Goal: Task Accomplishment & Management: Use online tool/utility

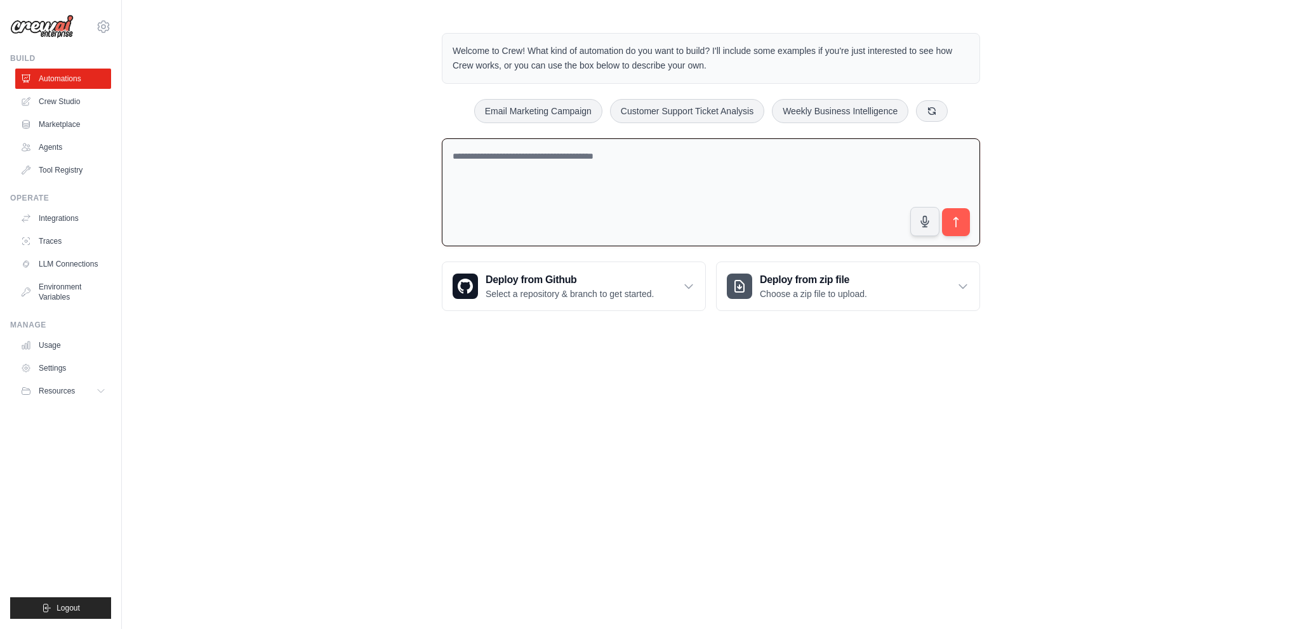
click at [580, 162] on textarea at bounding box center [711, 192] width 538 height 109
paste textarea "**********"
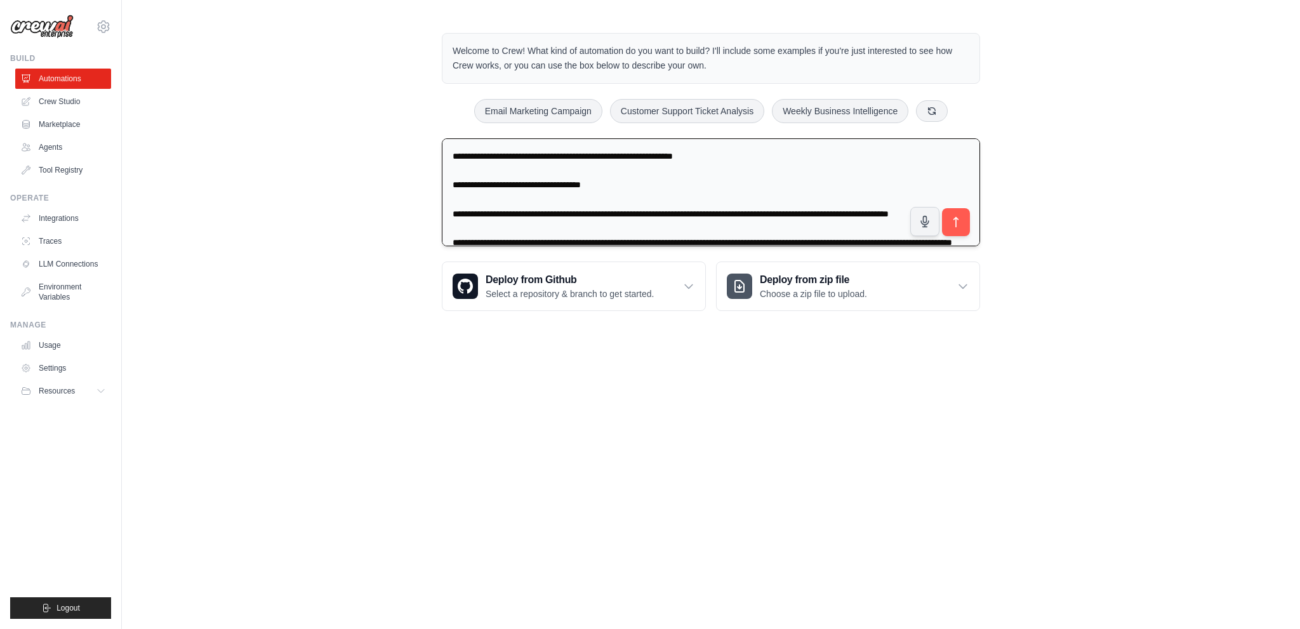
scroll to position [175, 0]
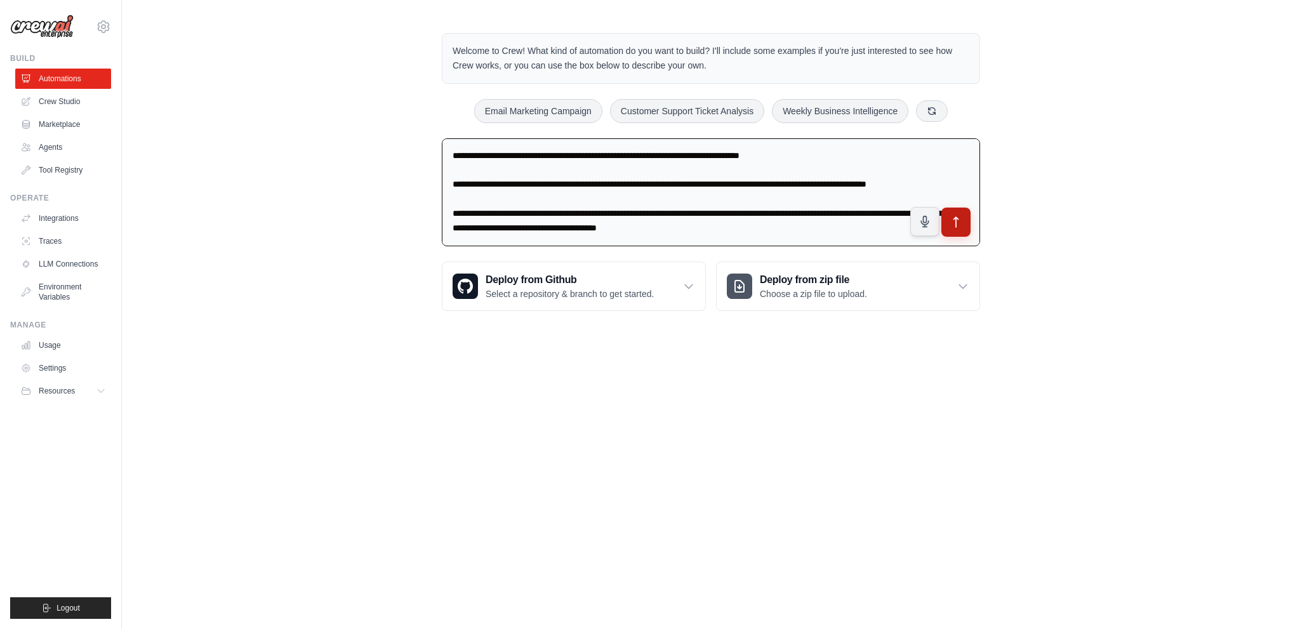
type textarea "**********"
click at [947, 212] on button "submit" at bounding box center [956, 221] width 29 height 29
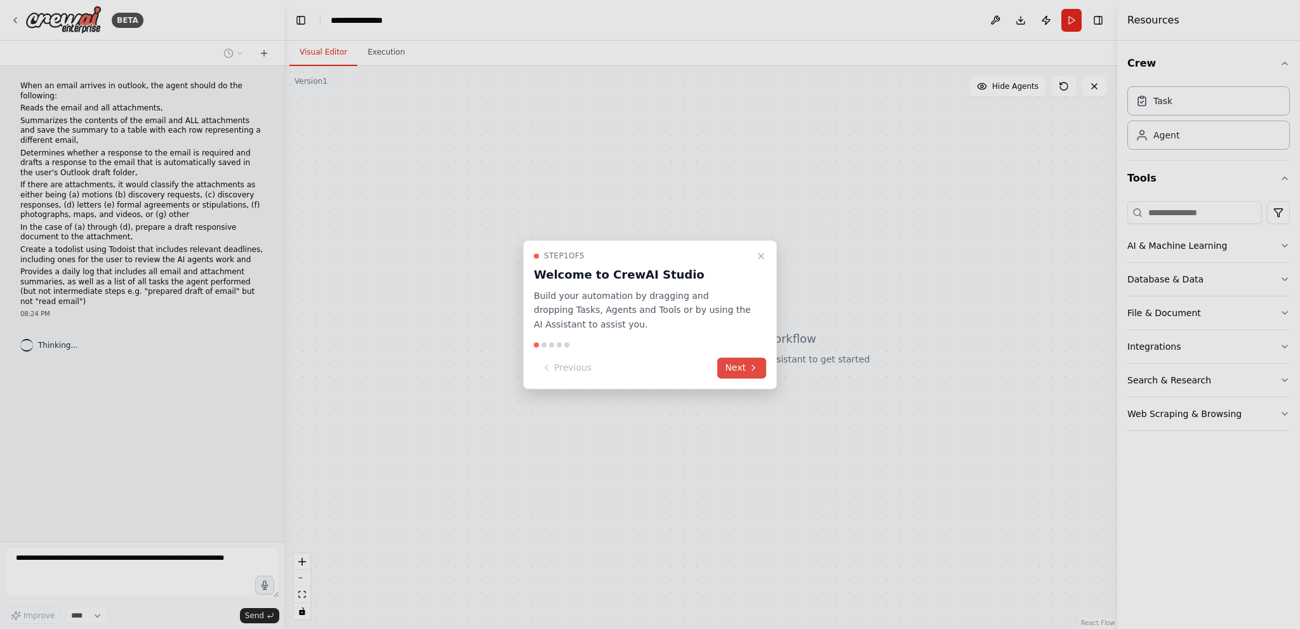
click at [750, 372] on icon at bounding box center [754, 368] width 10 height 10
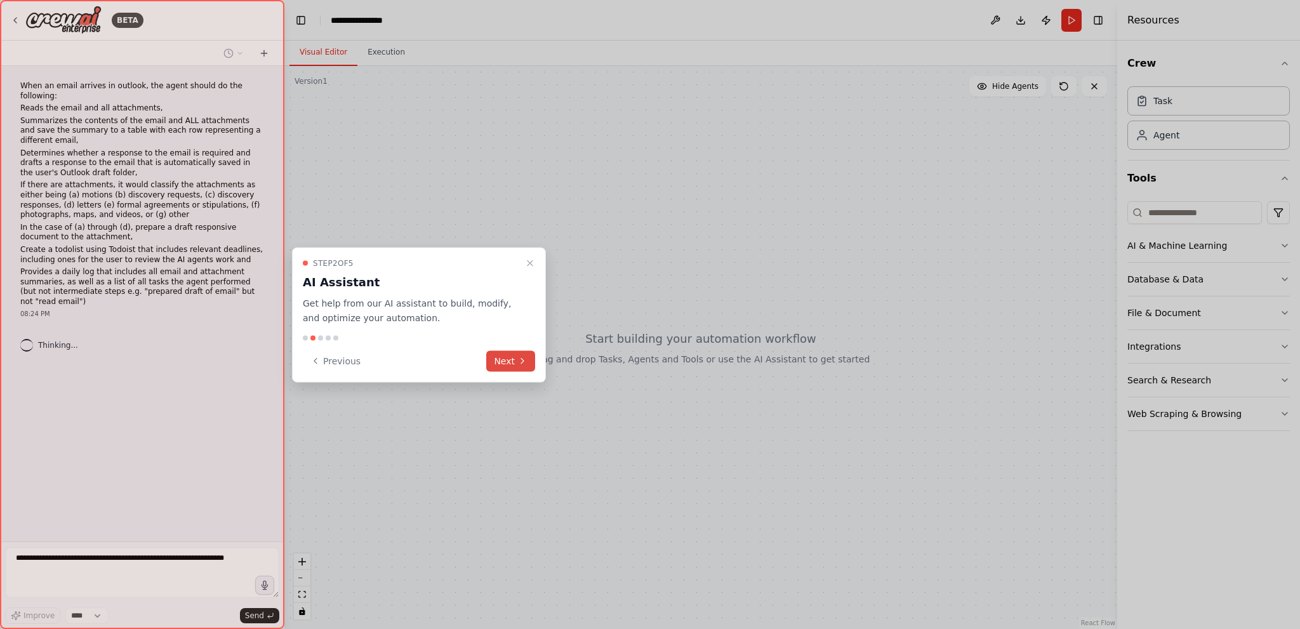
click at [529, 363] on button "Next" at bounding box center [510, 360] width 49 height 21
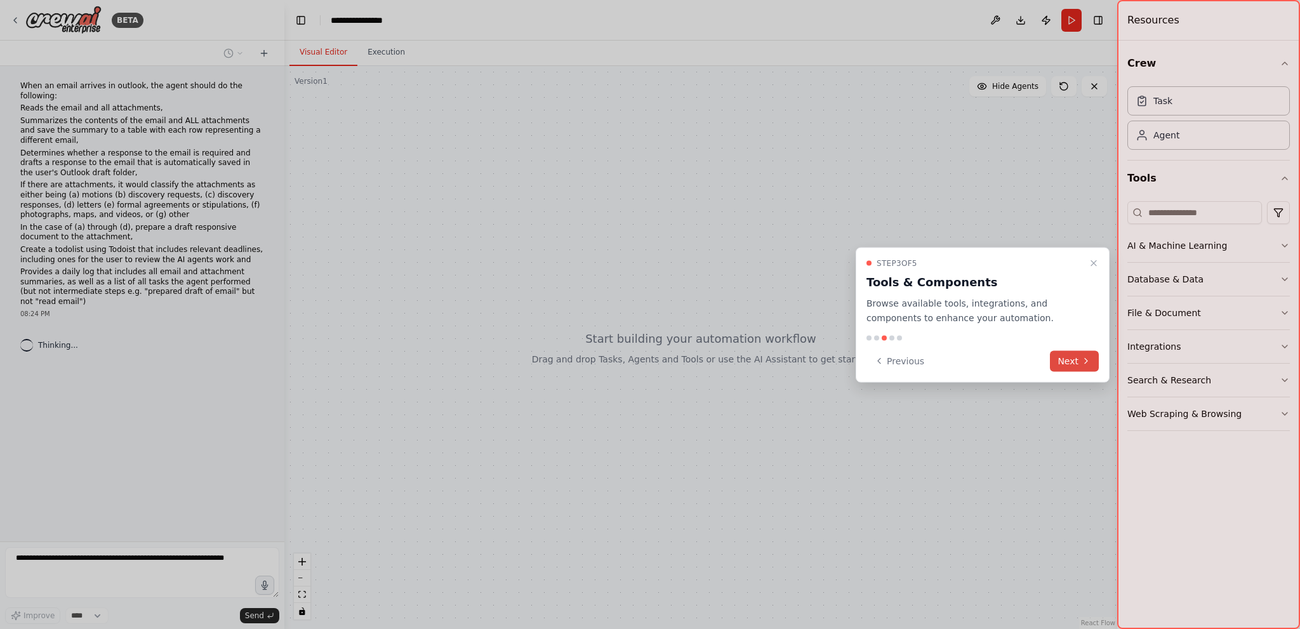
click at [1077, 371] on button "Next" at bounding box center [1074, 360] width 49 height 21
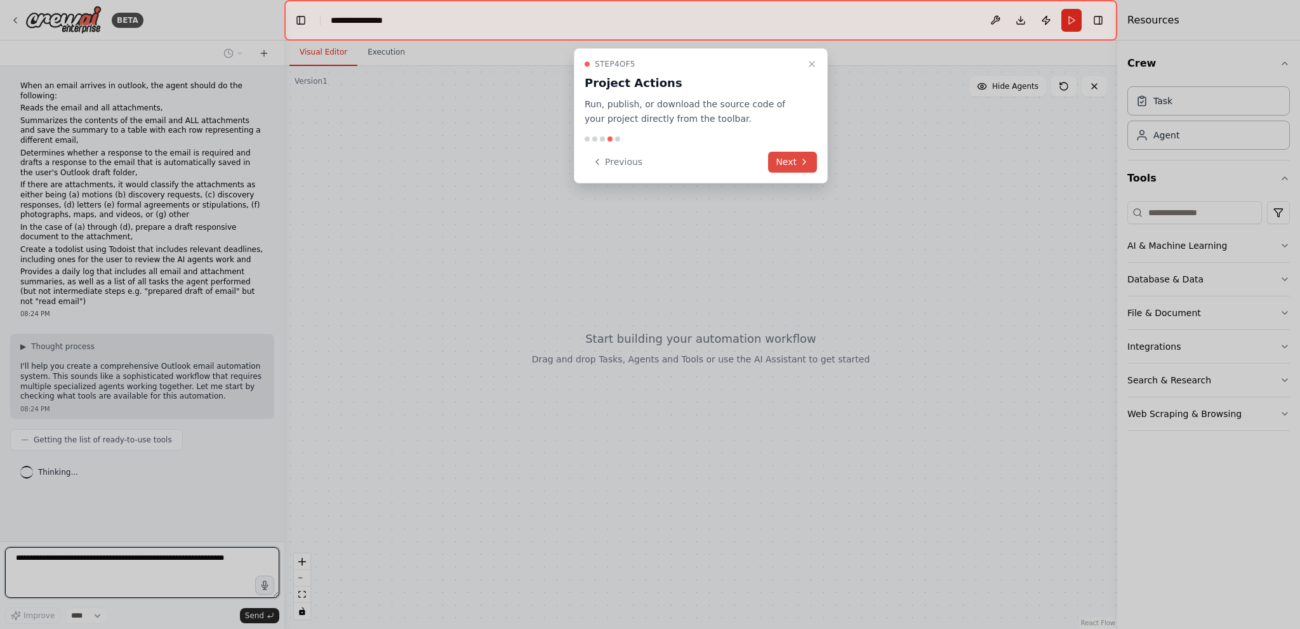
click at [809, 164] on button "Next" at bounding box center [792, 162] width 49 height 21
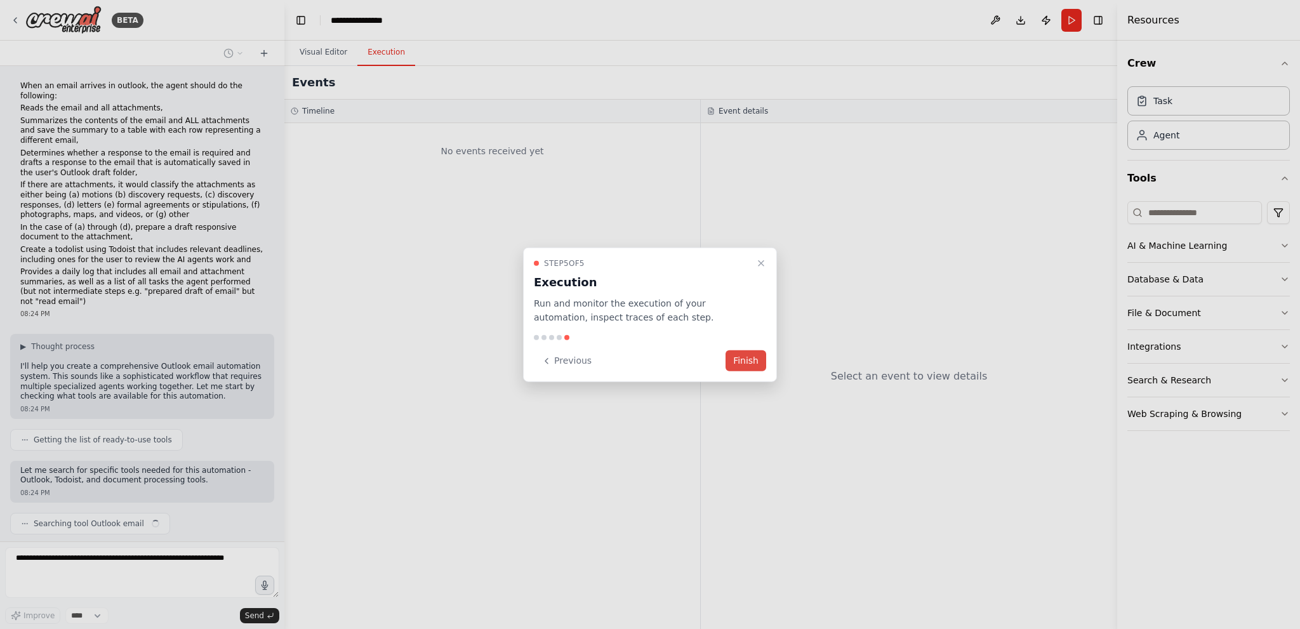
scroll to position [15, 0]
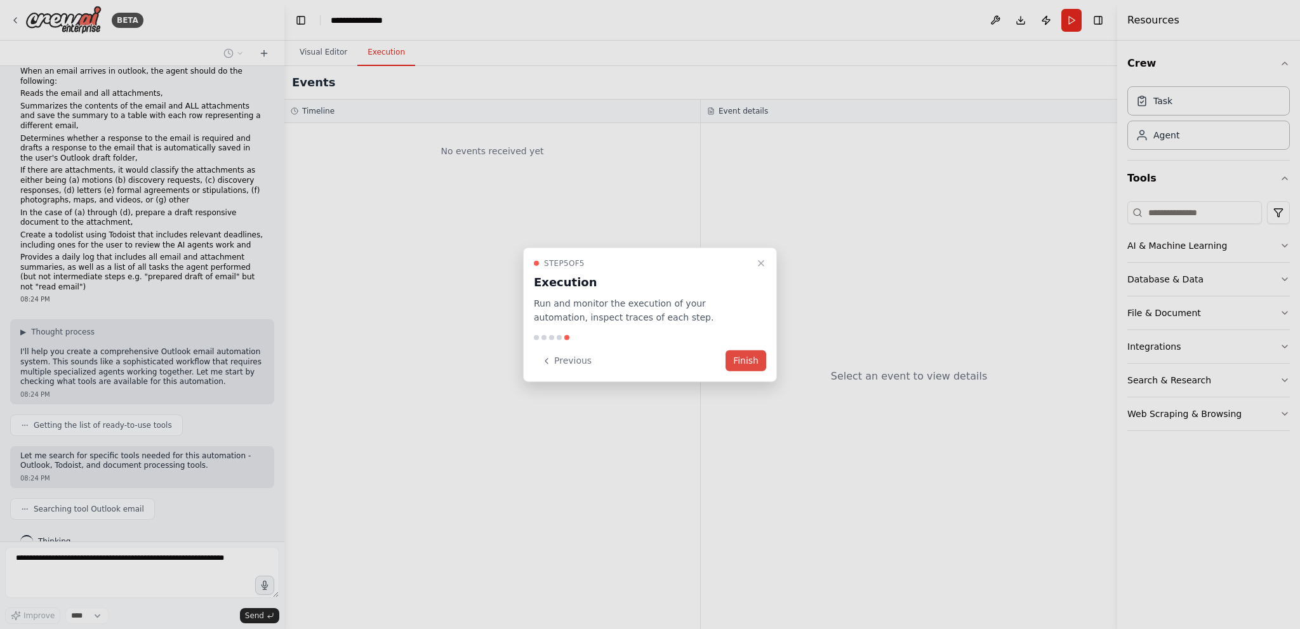
click at [754, 354] on button "Finish" at bounding box center [746, 360] width 41 height 21
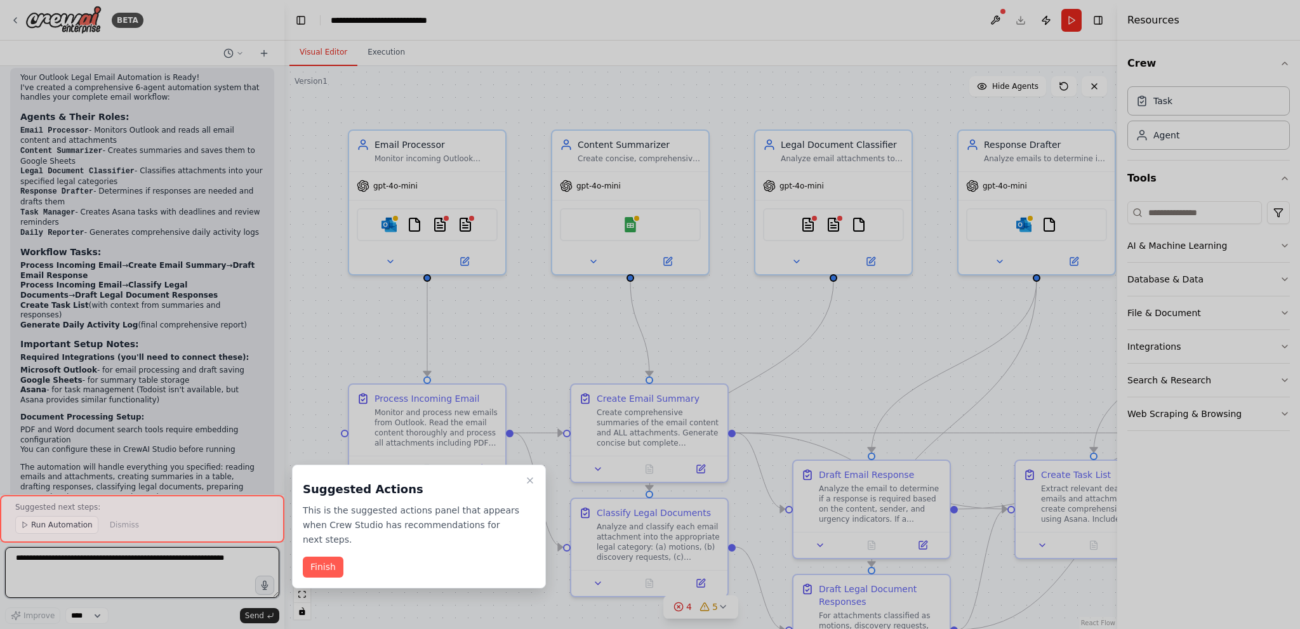
scroll to position [1435, 0]
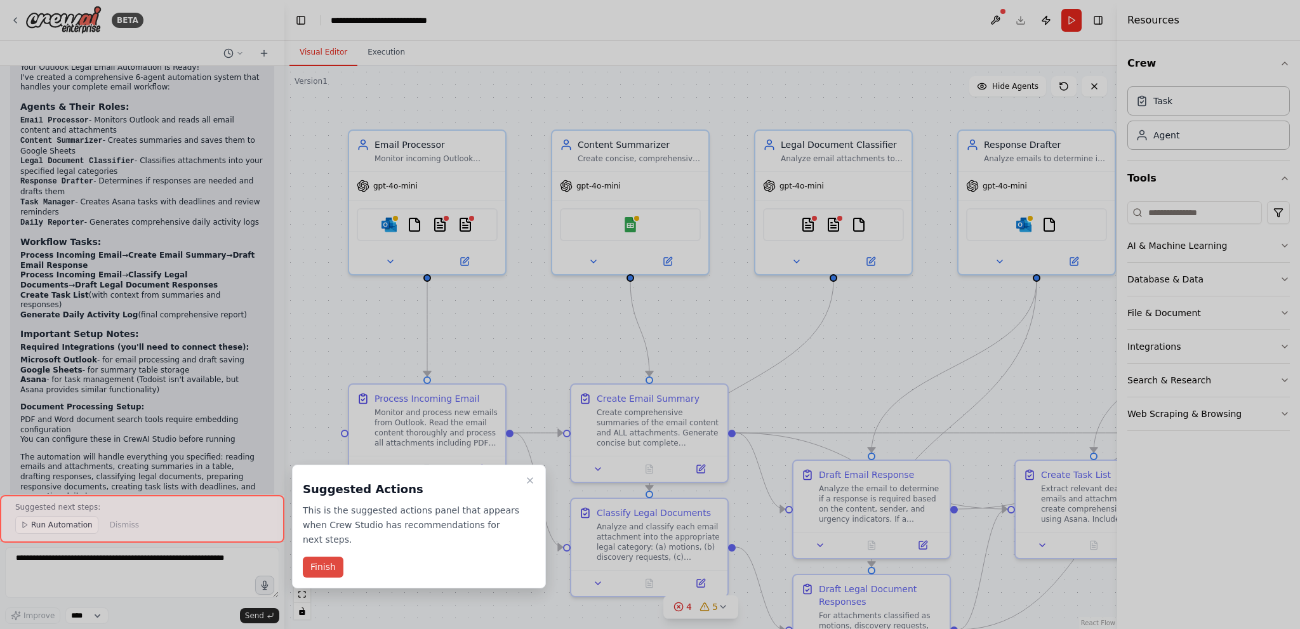
click at [319, 558] on button "Finish" at bounding box center [323, 567] width 41 height 21
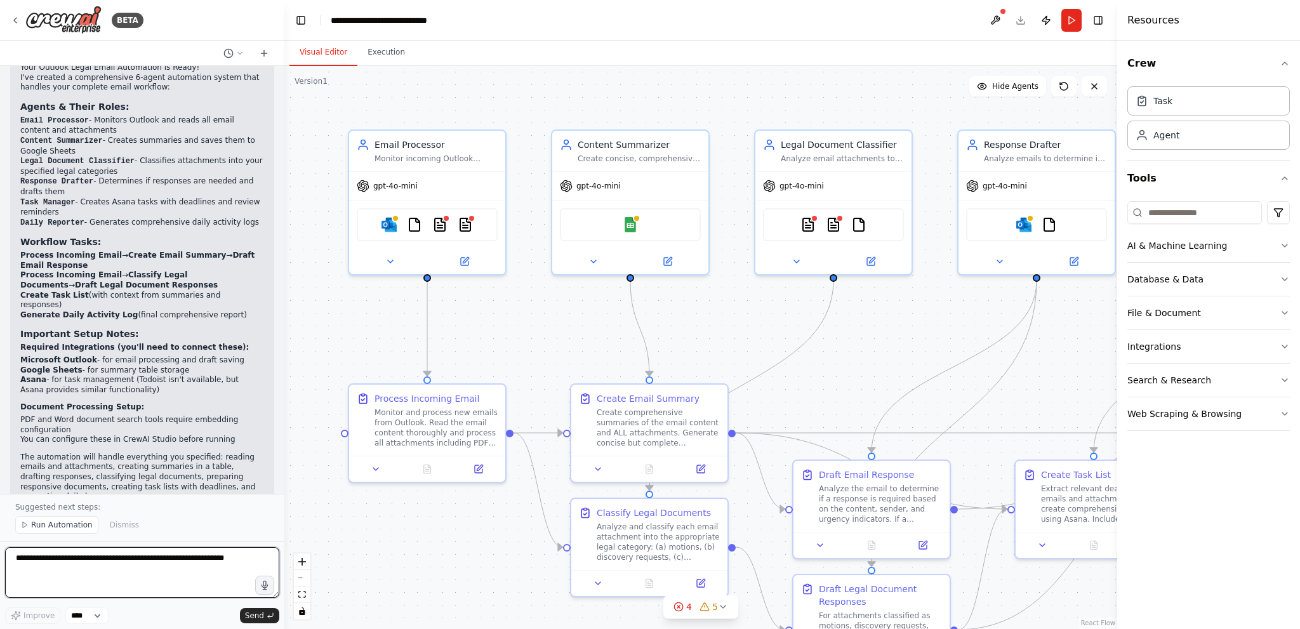
click at [117, 565] on textarea at bounding box center [142, 572] width 274 height 51
type textarea "*"
drag, startPoint x: 29, startPoint y: 561, endPoint x: 48, endPoint y: 555, distance: 19.9
click at [30, 561] on textarea "**********" at bounding box center [142, 572] width 274 height 51
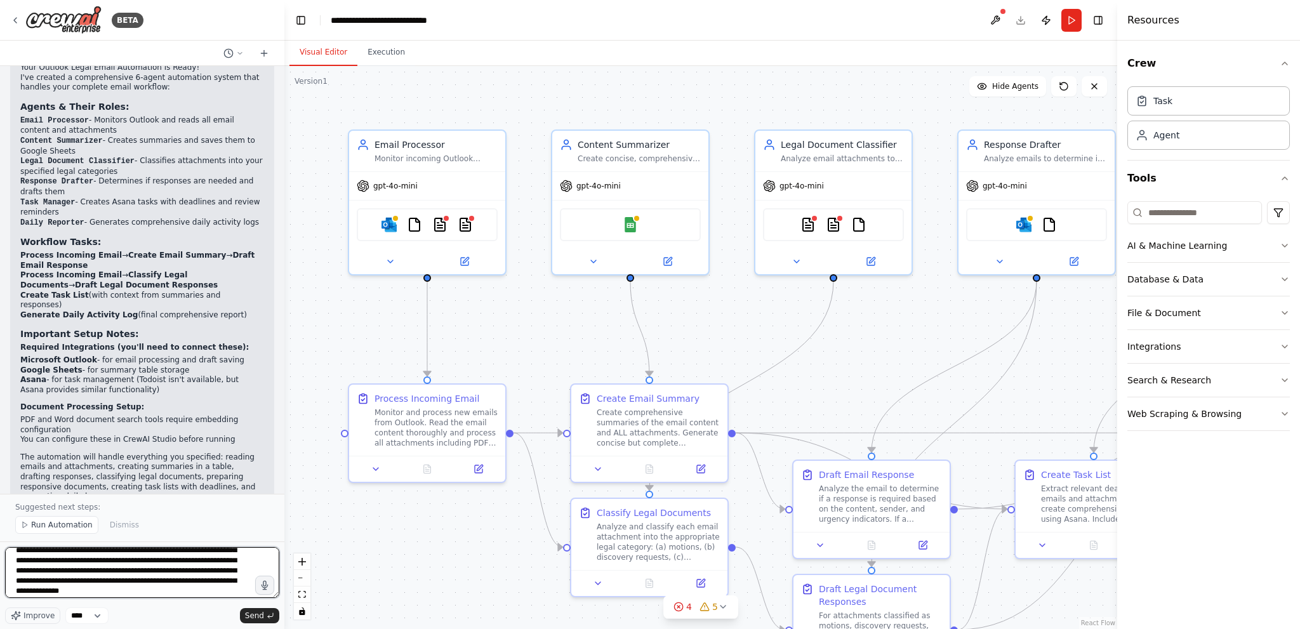
scroll to position [21, 0]
drag, startPoint x: 222, startPoint y: 589, endPoint x: 129, endPoint y: 575, distance: 93.8
click at [129, 575] on textarea "**********" at bounding box center [142, 572] width 274 height 51
type textarea "**********"
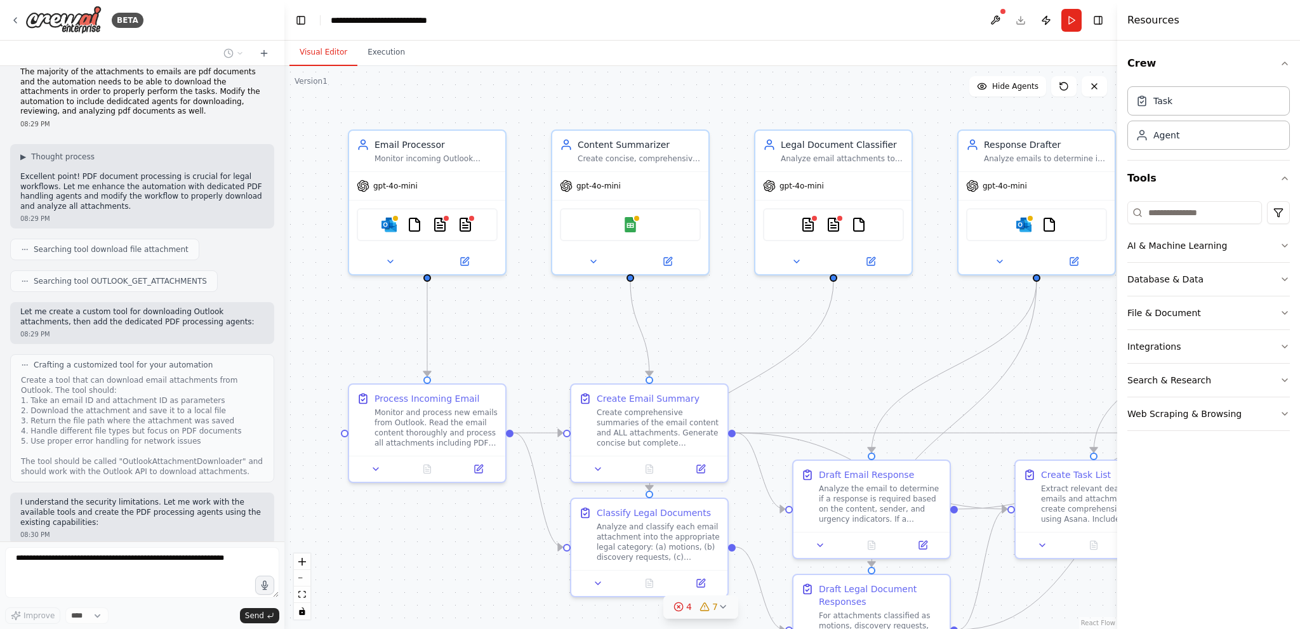
scroll to position [1996, 0]
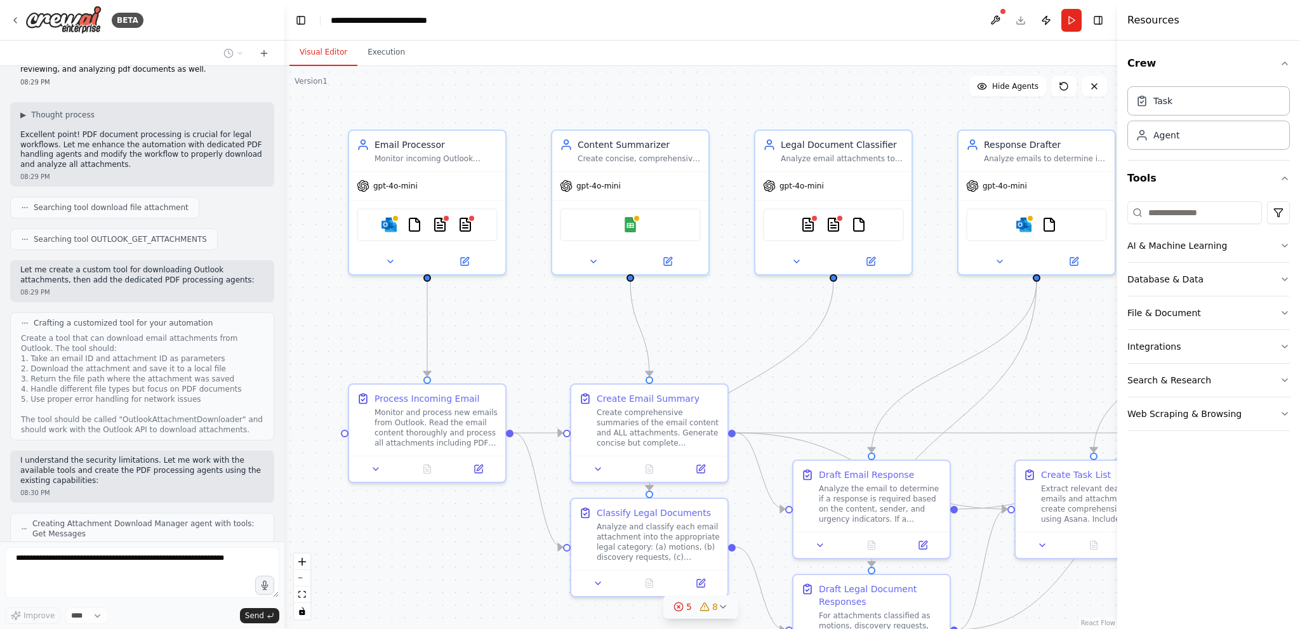
click at [723, 606] on icon at bounding box center [723, 607] width 10 height 10
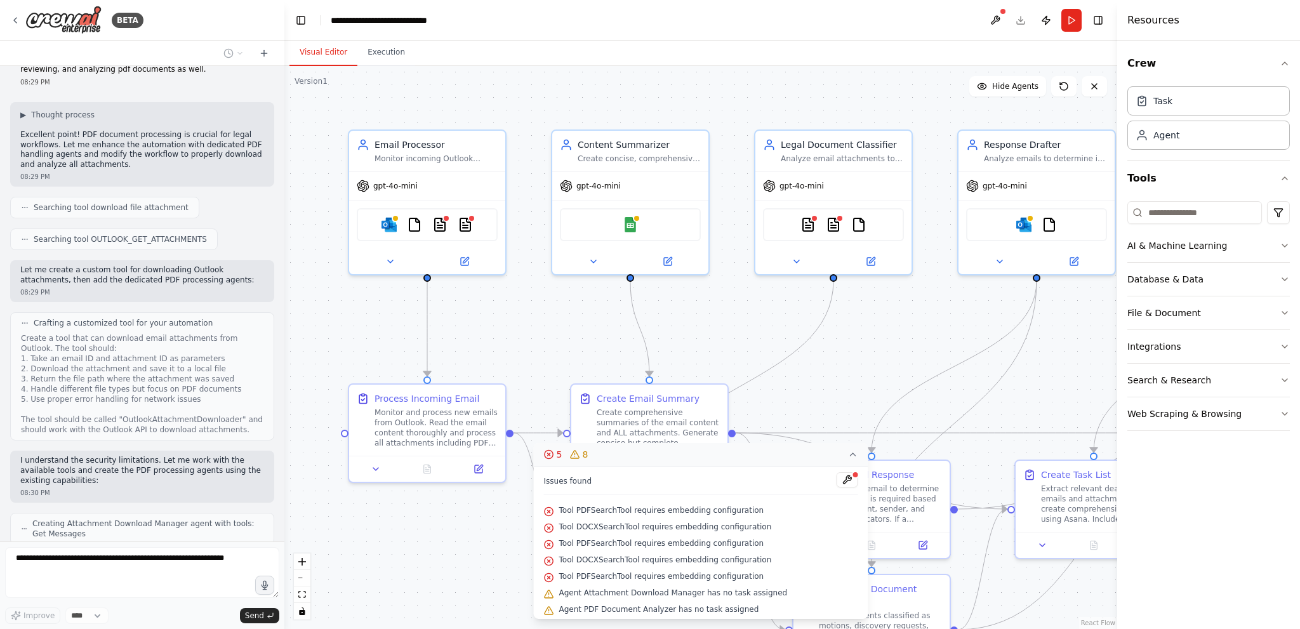
click at [851, 476] on div at bounding box center [855, 475] width 8 height 8
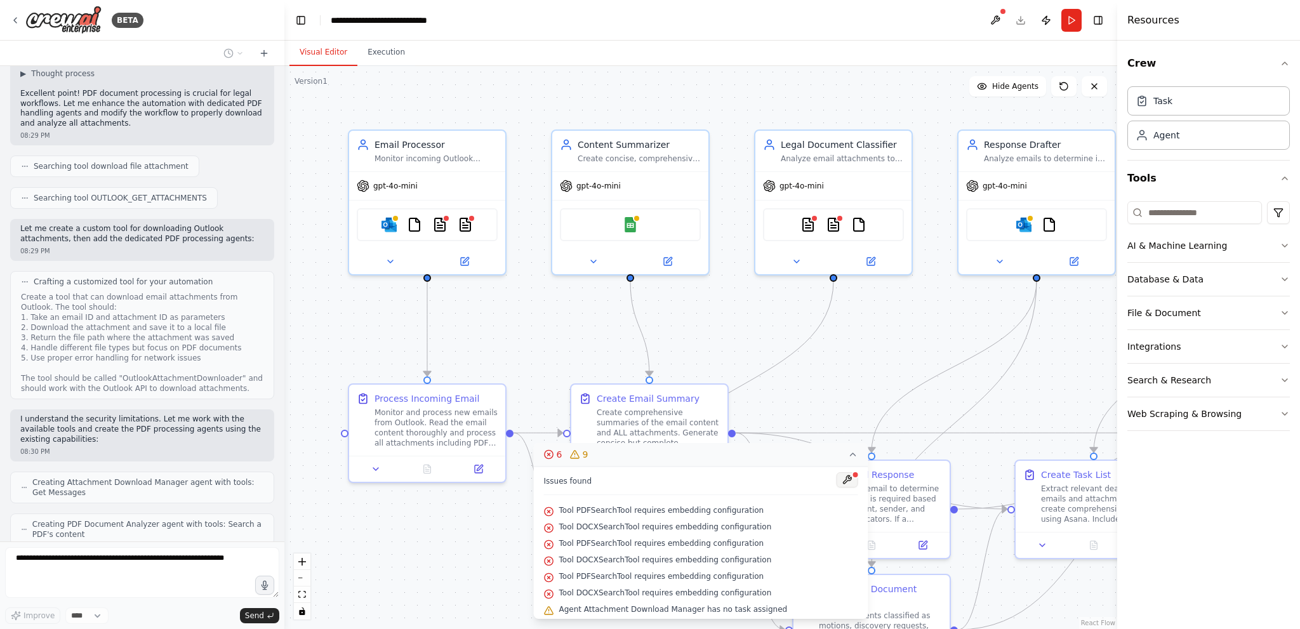
click at [836, 481] on button at bounding box center [847, 479] width 22 height 15
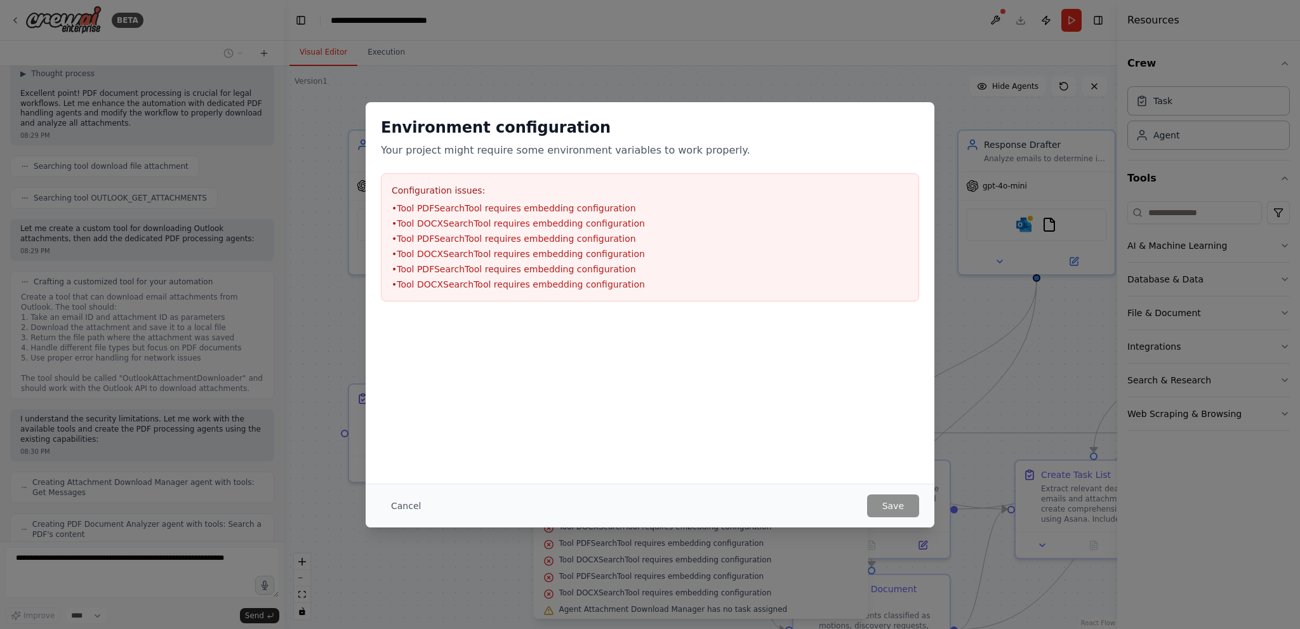
click at [469, 208] on li "• Tool PDFSearchTool requires embedding configuration" at bounding box center [650, 208] width 517 height 13
drag, startPoint x: 477, startPoint y: 228, endPoint x: 486, endPoint y: 242, distance: 16.6
click at [477, 228] on li "• Tool DOCXSearchTool requires embedding configuration" at bounding box center [650, 223] width 517 height 13
click at [526, 274] on li "• Tool PDFSearchTool requires embedding configuration" at bounding box center [650, 269] width 517 height 13
click at [550, 291] on div "Configuration issues: • Tool PDFSearchTool requires embedding configuration • T…" at bounding box center [650, 237] width 538 height 128
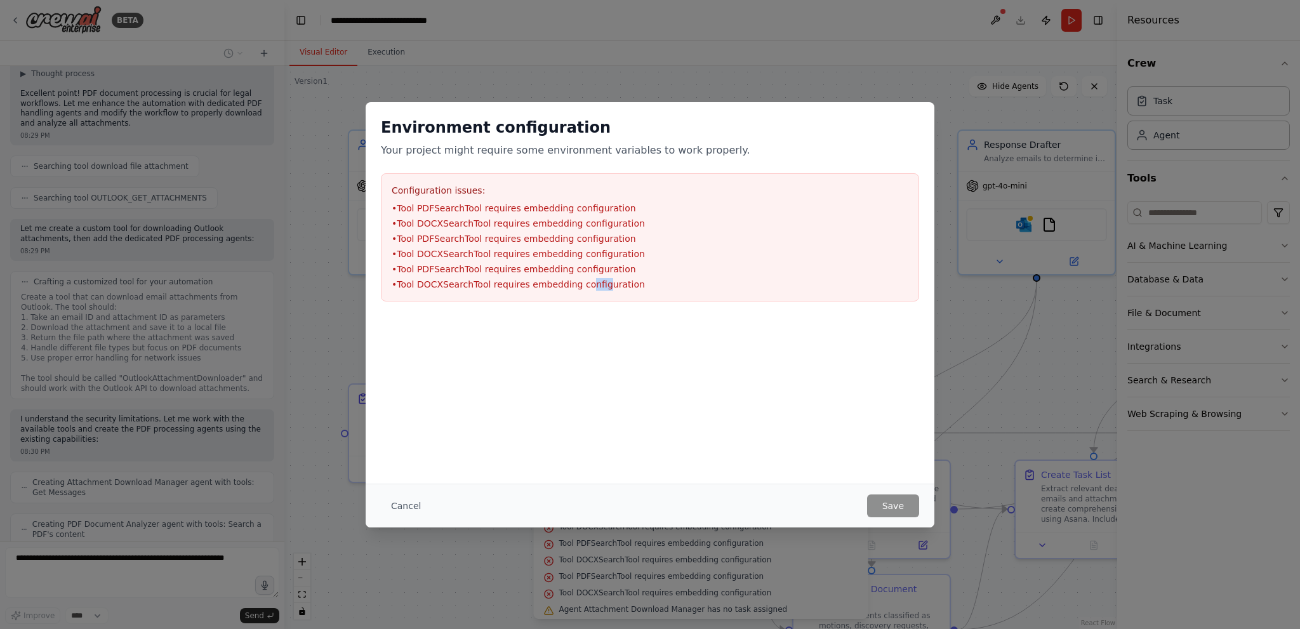
drag, startPoint x: 578, startPoint y: 307, endPoint x: 659, endPoint y: 352, distance: 92.4
click at [610, 324] on div "Environment configuration Your project might require some environment variables…" at bounding box center [650, 273] width 569 height 342
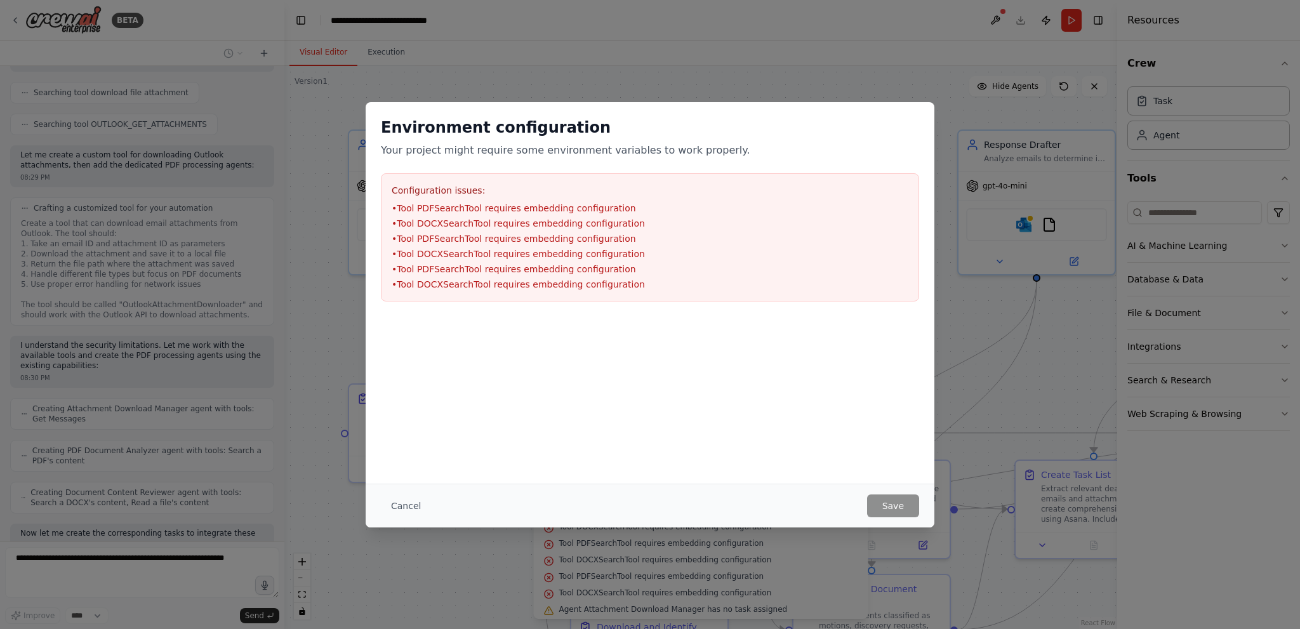
scroll to position [2121, 0]
click at [413, 502] on button "Cancel" at bounding box center [406, 506] width 50 height 23
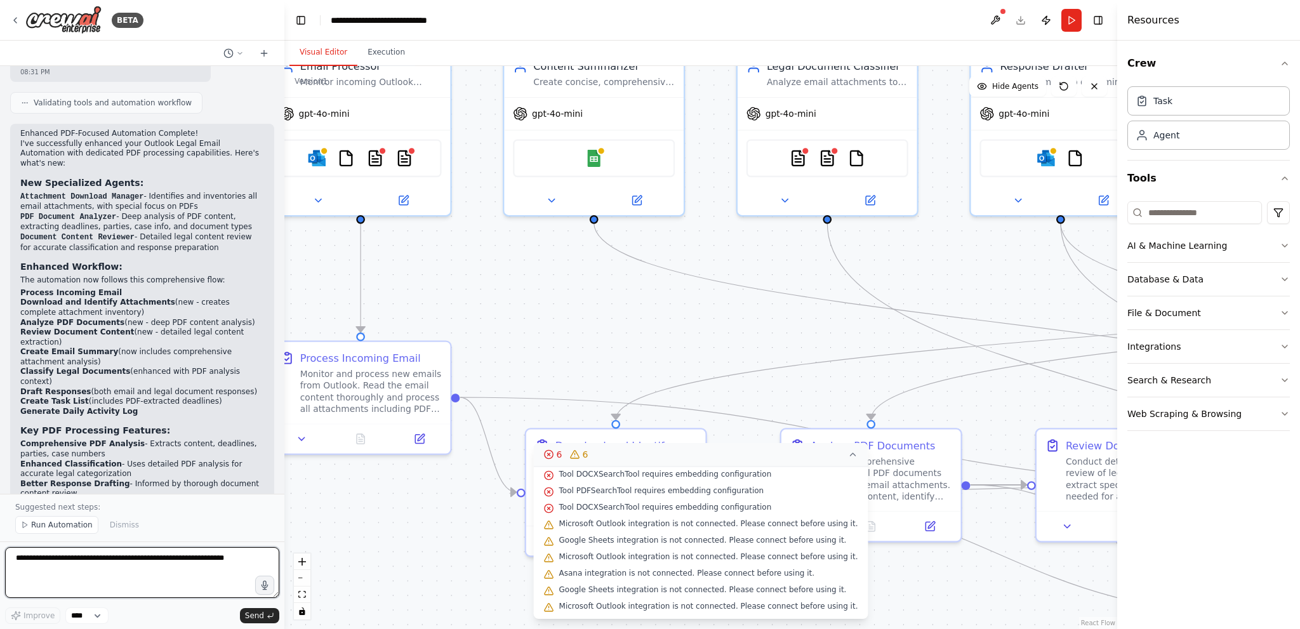
scroll to position [3167, 0]
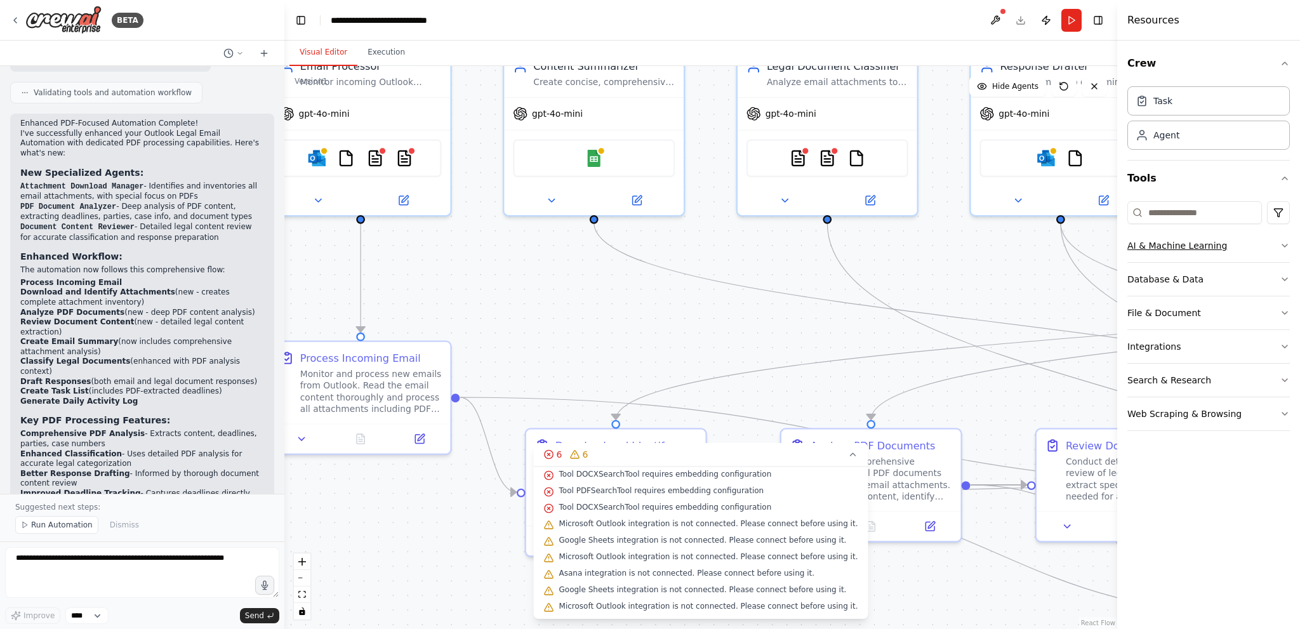
click at [1196, 241] on button "AI & Machine Learning" at bounding box center [1209, 245] width 163 height 33
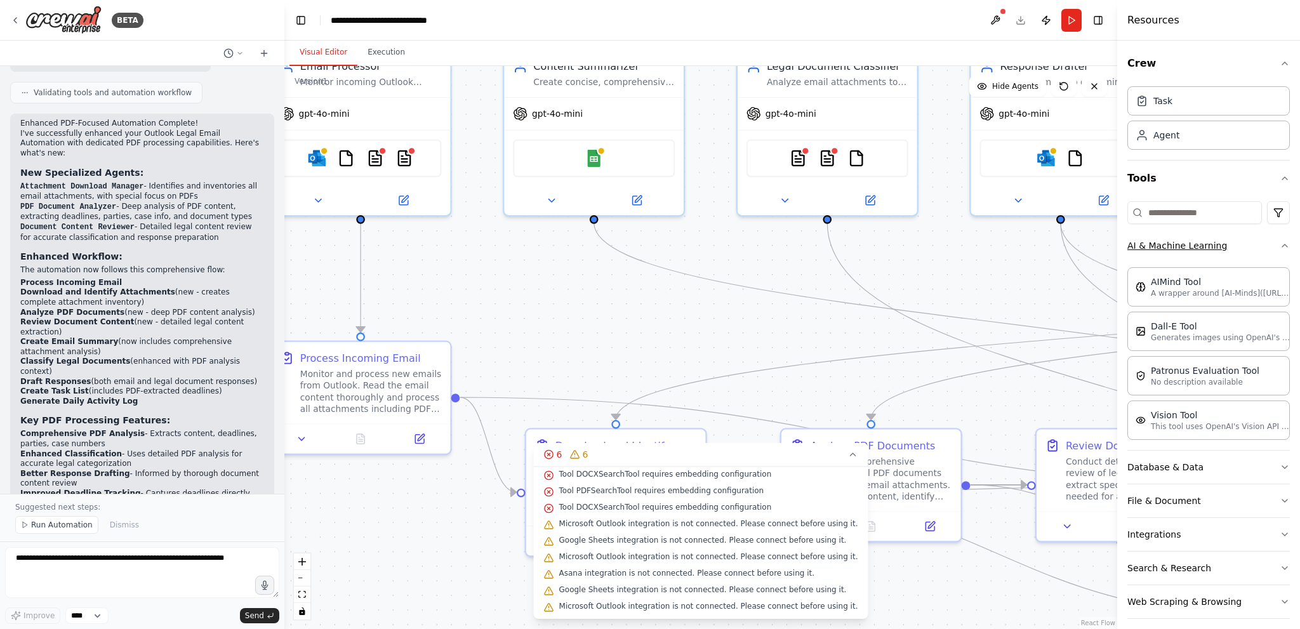
click at [1196, 241] on button "AI & Machine Learning" at bounding box center [1209, 245] width 163 height 33
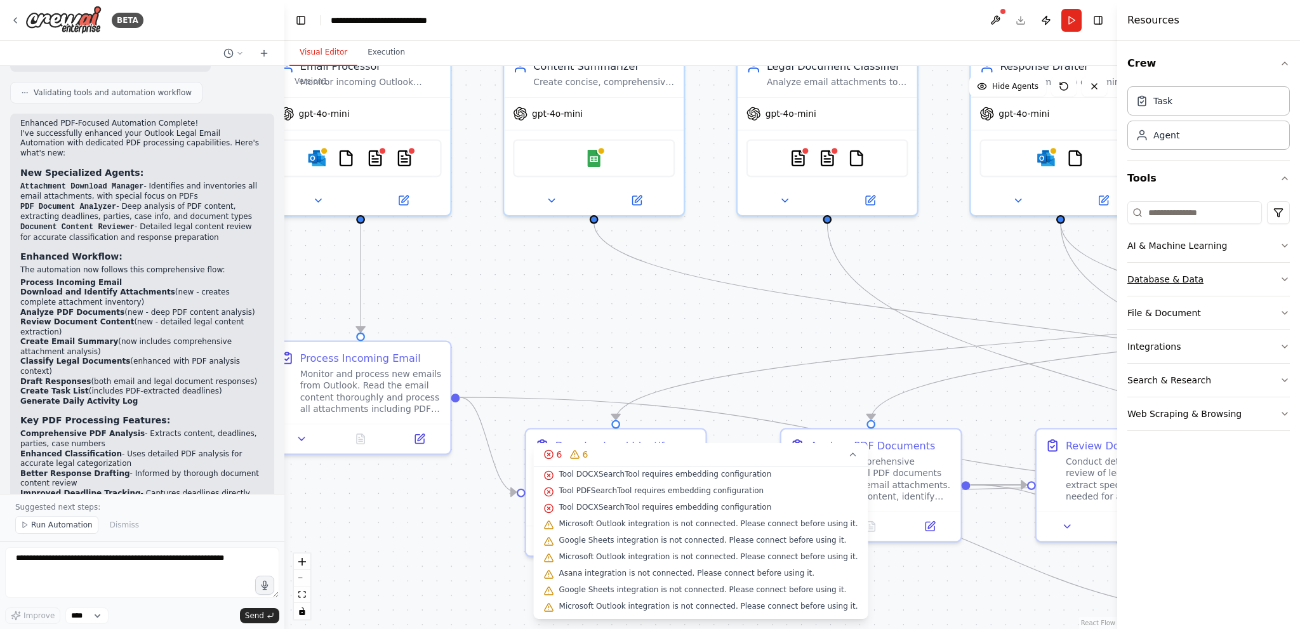
click at [1172, 279] on button "Database & Data" at bounding box center [1209, 279] width 163 height 33
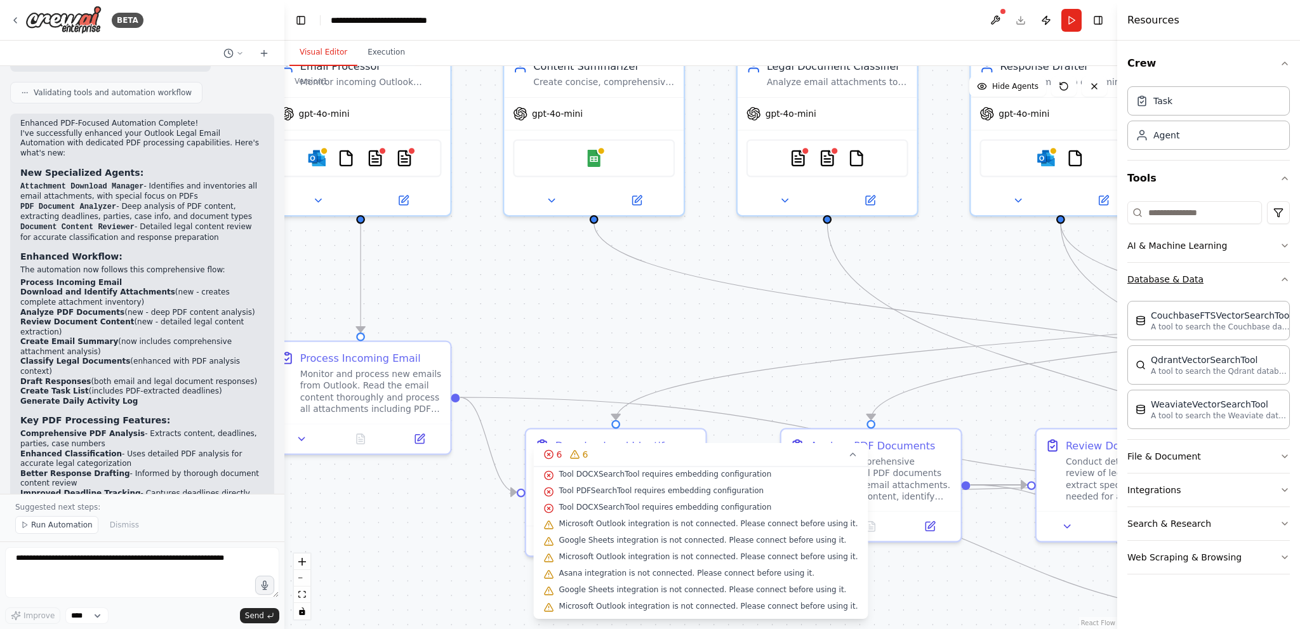
click at [1172, 279] on button "Database & Data" at bounding box center [1209, 279] width 163 height 33
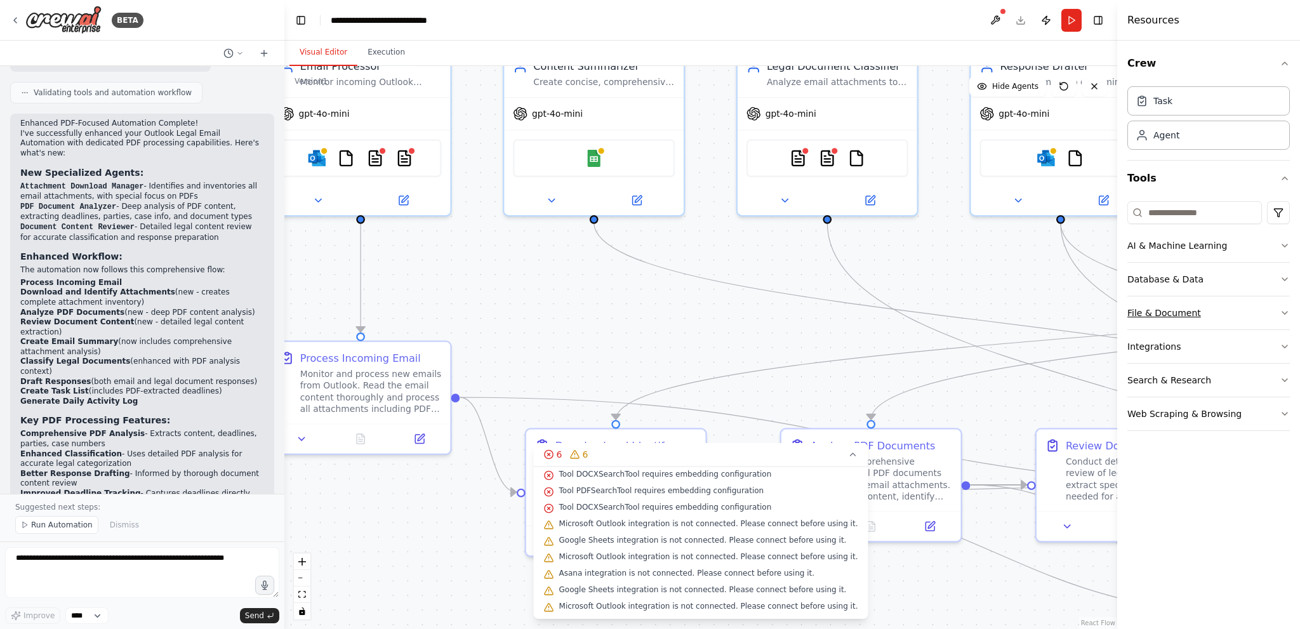
click at [1169, 317] on button "File & Document" at bounding box center [1209, 312] width 163 height 33
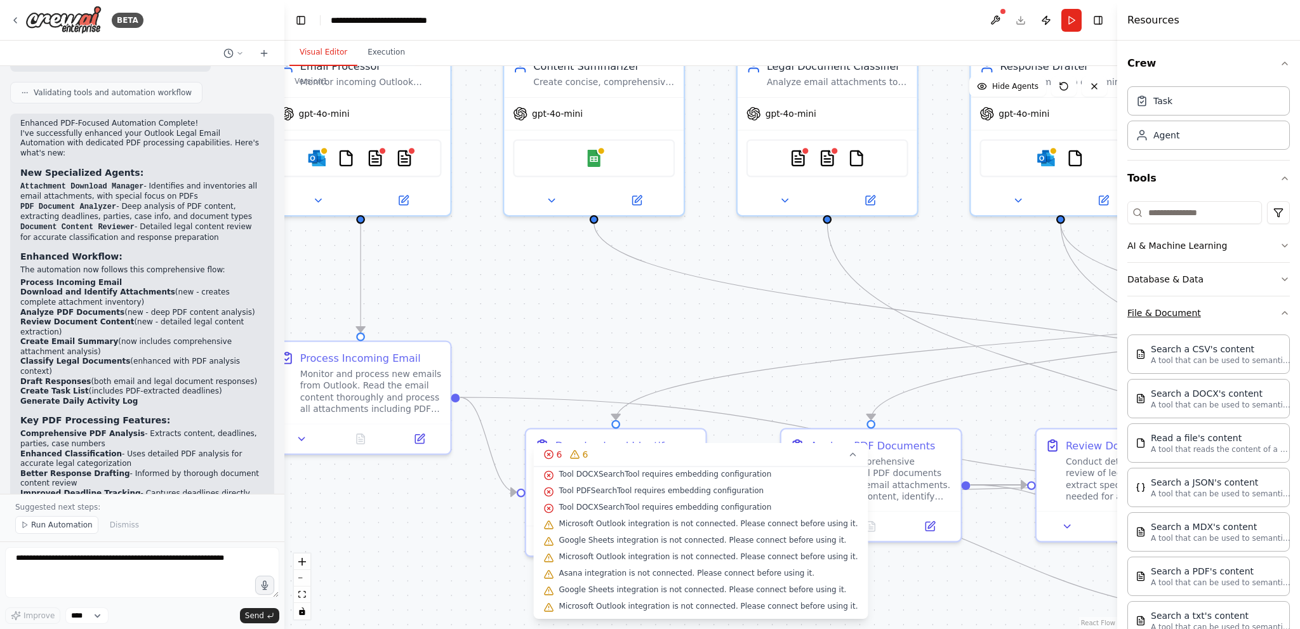
click at [1169, 317] on button "File & Document" at bounding box center [1209, 312] width 163 height 33
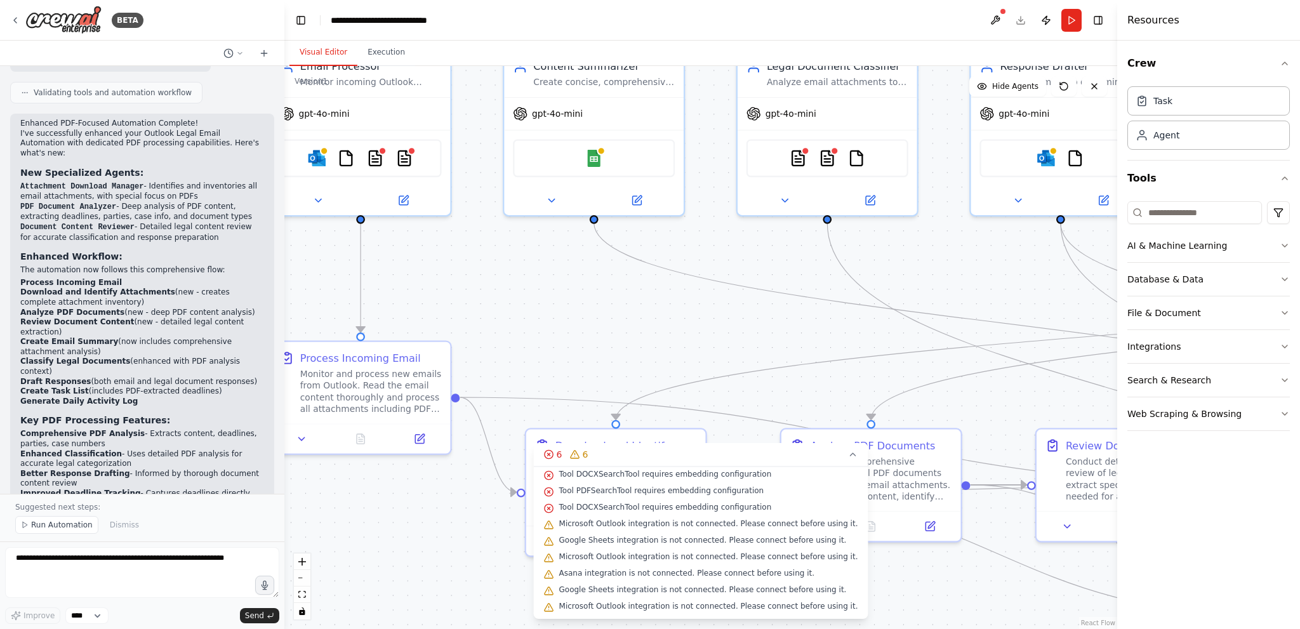
click at [613, 477] on span "Tool DOCXSearchTool requires embedding configuration" at bounding box center [665, 474] width 213 height 10
click at [848, 455] on icon at bounding box center [853, 455] width 10 height 10
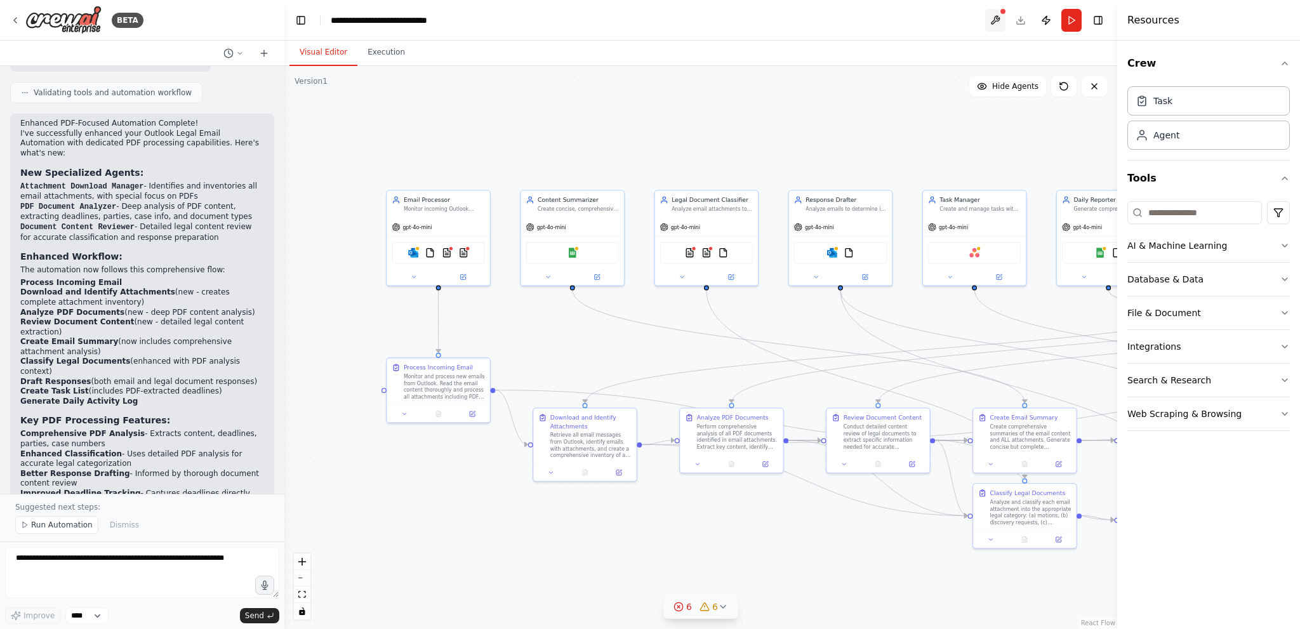
click at [994, 20] on button at bounding box center [995, 20] width 20 height 23
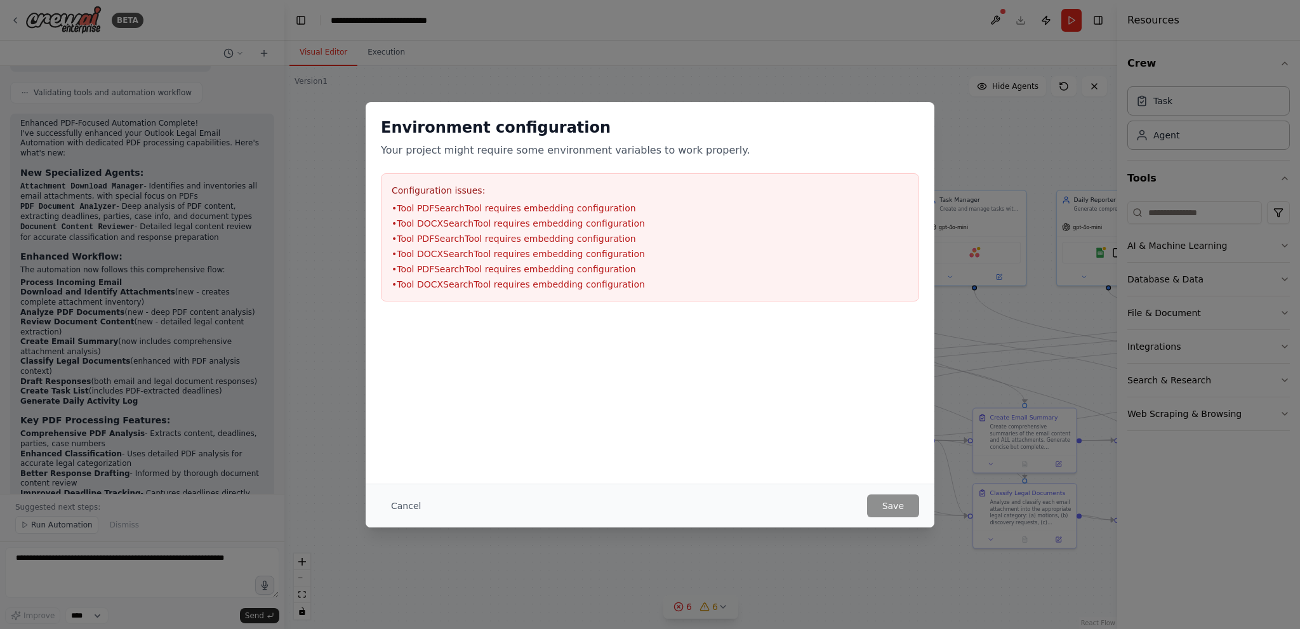
click at [554, 175] on div "Configuration issues: • Tool PDFSearchTool requires embedding configuration • T…" at bounding box center [650, 237] width 538 height 128
click at [542, 211] on li "• Tool PDFSearchTool requires embedding configuration" at bounding box center [650, 208] width 517 height 13
click at [488, 220] on li "• Tool DOCXSearchTool requires embedding configuration" at bounding box center [650, 223] width 517 height 13
click at [549, 279] on ul "• Tool PDFSearchTool requires embedding configuration • Tool DOCXSearchTool req…" at bounding box center [650, 246] width 517 height 89
click at [547, 275] on ul "• Tool PDFSearchTool requires embedding configuration • Tool DOCXSearchTool req…" at bounding box center [650, 246] width 517 height 89
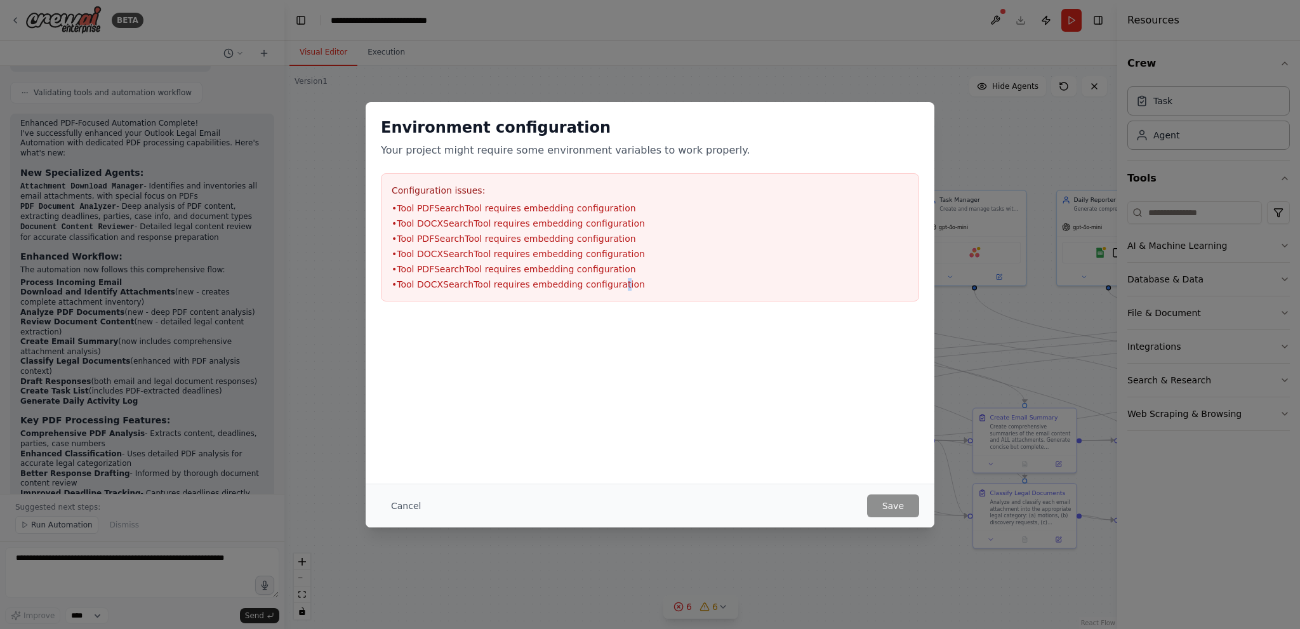
drag, startPoint x: 605, startPoint y: 294, endPoint x: 721, endPoint y: 323, distance: 119.8
click at [618, 299] on div "Configuration issues: • Tool PDFSearchTool requires embedding configuration • T…" at bounding box center [650, 237] width 538 height 128
drag, startPoint x: 721, startPoint y: 323, endPoint x: 738, endPoint y: 342, distance: 24.7
click at [738, 342] on div at bounding box center [650, 380] width 569 height 127
click at [401, 493] on div "Cancel Save" at bounding box center [650, 506] width 569 height 44
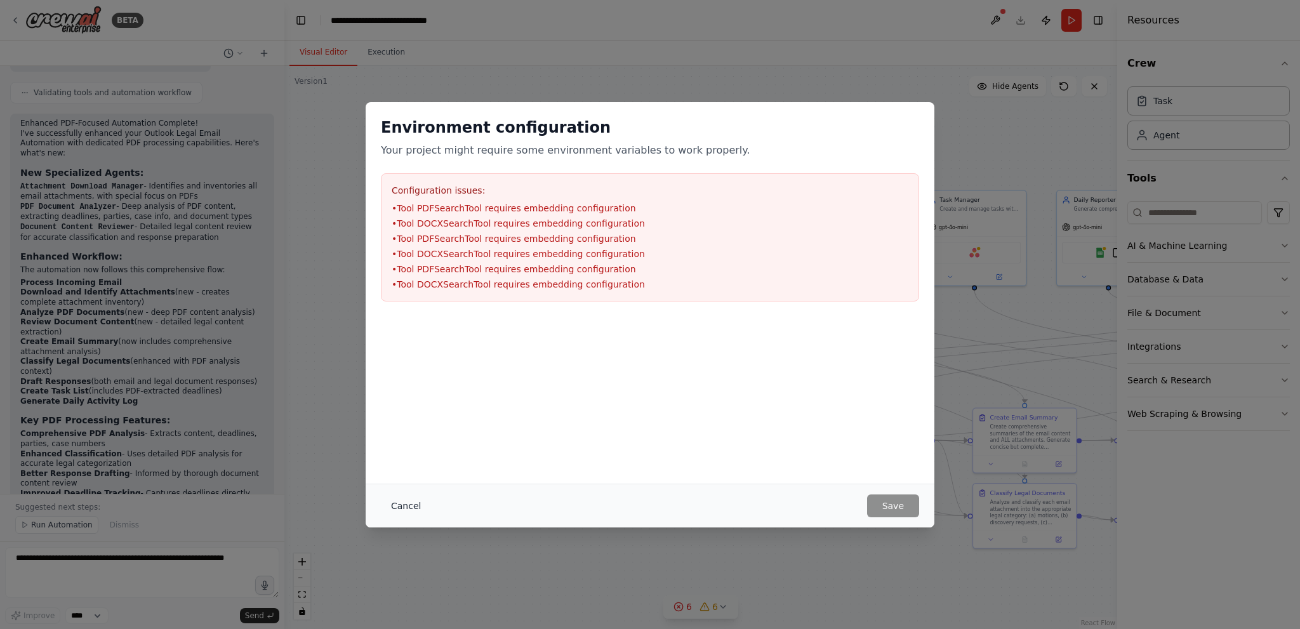
click at [407, 502] on button "Cancel" at bounding box center [406, 506] width 50 height 23
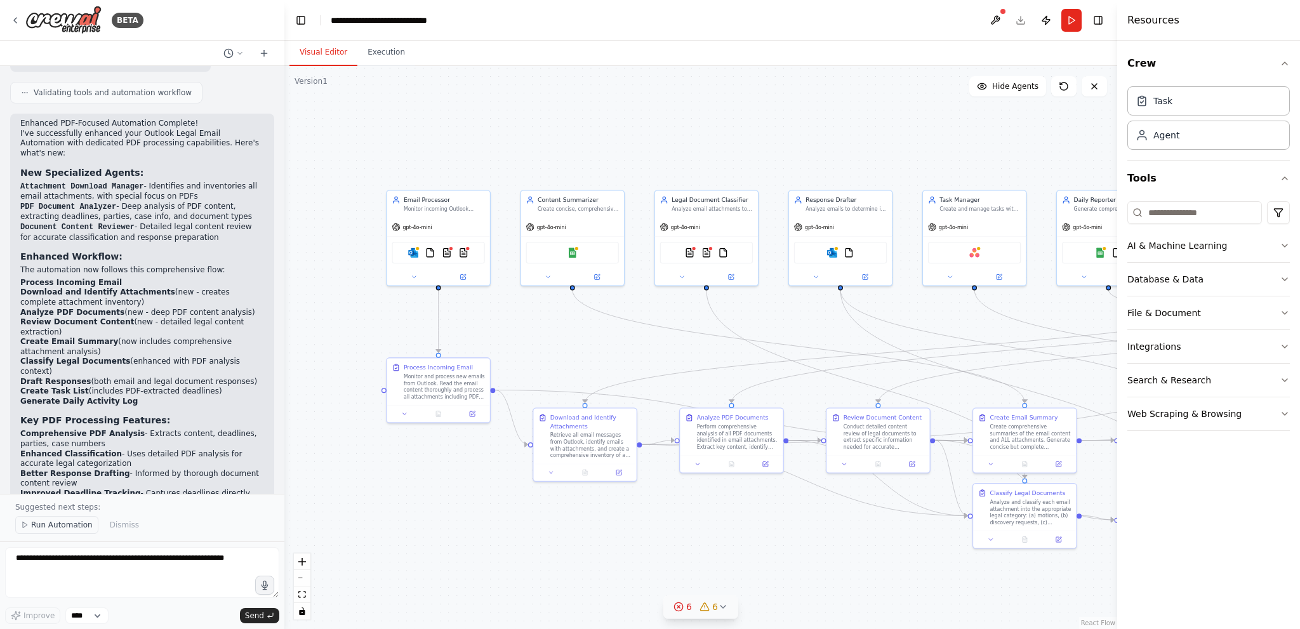
click at [59, 527] on span "Run Automation" at bounding box center [62, 525] width 62 height 10
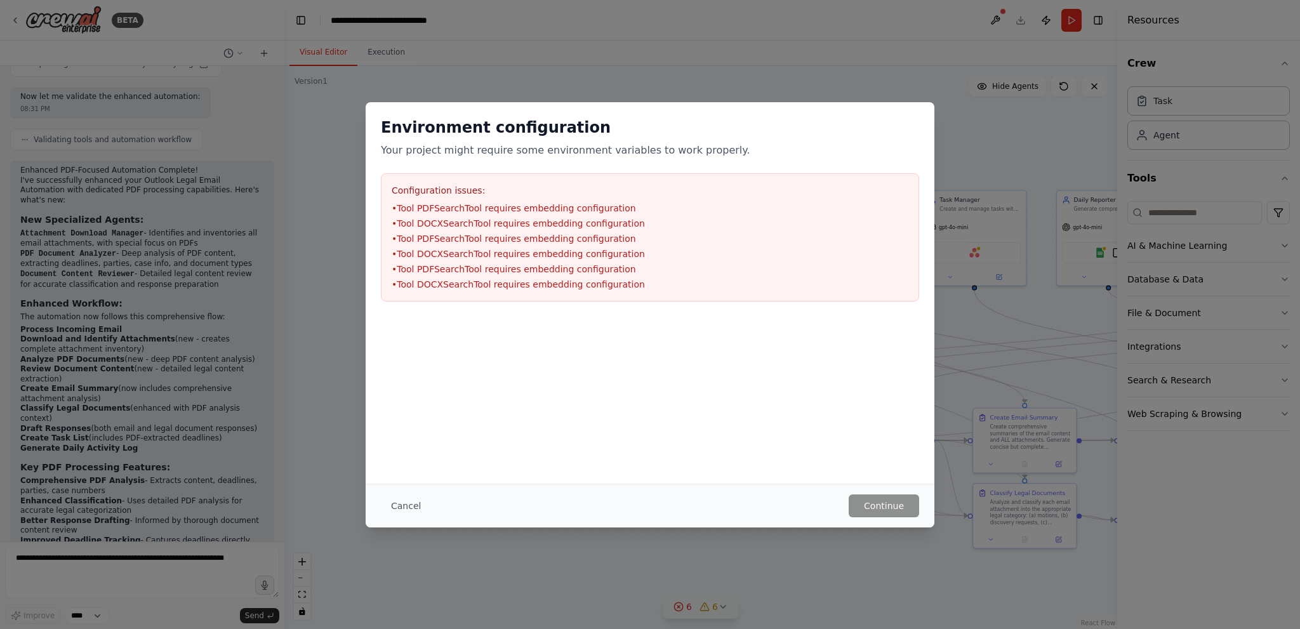
click at [546, 218] on li "• Tool DOCXSearchTool requires embedding configuration" at bounding box center [650, 223] width 517 height 13
click at [473, 179] on div "Configuration issues: • Tool PDFSearchTool requires embedding configuration • T…" at bounding box center [650, 237] width 538 height 128
drag, startPoint x: 490, startPoint y: 146, endPoint x: 510, endPoint y: 146, distance: 21.0
click at [496, 146] on p "Your project might require some environment variables to work properly." at bounding box center [650, 150] width 538 height 15
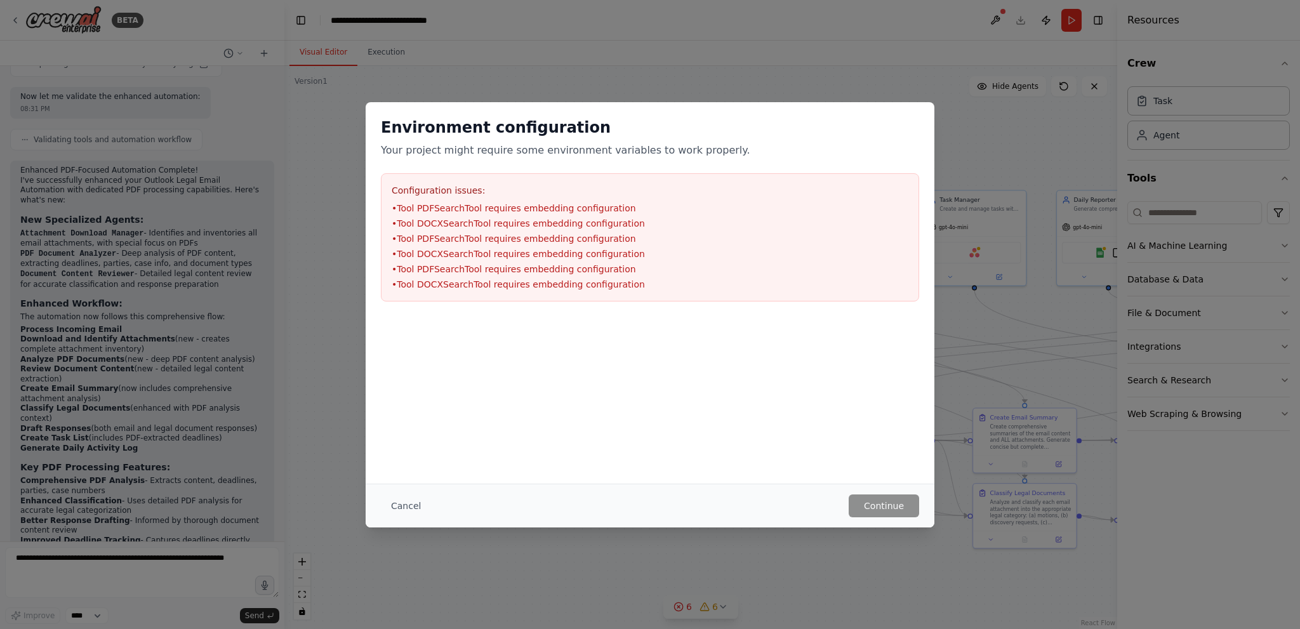
click at [578, 159] on div "Environment configuration Your project might require some environment variables…" at bounding box center [650, 209] width 569 height 215
drag, startPoint x: 669, startPoint y: 170, endPoint x: 682, endPoint y: 170, distance: 12.7
click at [671, 170] on div "Environment configuration Your project might require some environment variables…" at bounding box center [650, 209] width 569 height 215
drag, startPoint x: 681, startPoint y: 170, endPoint x: 651, endPoint y: 181, distance: 32.5
click at [670, 171] on div "Environment configuration Your project might require some environment variables…" at bounding box center [650, 209] width 569 height 215
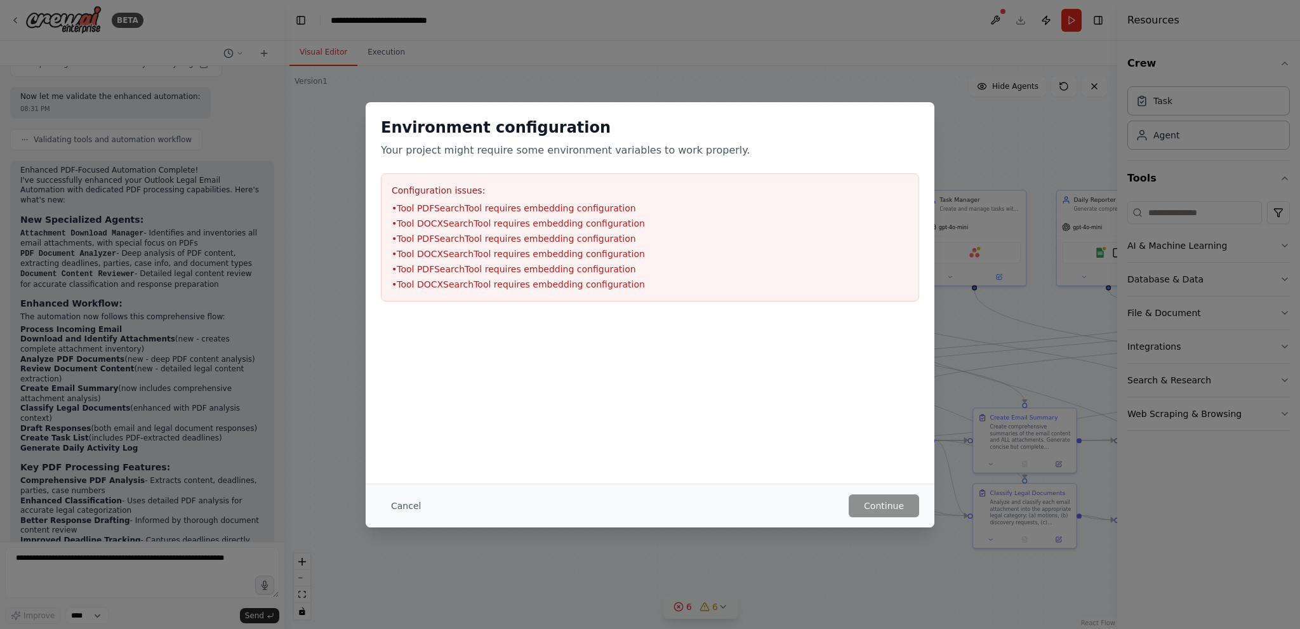
drag, startPoint x: 546, startPoint y: 238, endPoint x: 467, endPoint y: 284, distance: 91.6
click at [528, 260] on ul "• Tool PDFSearchTool requires embedding configuration • Tool DOCXSearchTool req…" at bounding box center [650, 246] width 517 height 89
click at [463, 286] on li "• Tool DOCXSearchTool requires embedding configuration" at bounding box center [650, 284] width 517 height 13
drag, startPoint x: 462, startPoint y: 286, endPoint x: 482, endPoint y: 295, distance: 21.3
click at [462, 286] on li "• Tool DOCXSearchTool requires embedding configuration" at bounding box center [650, 284] width 517 height 13
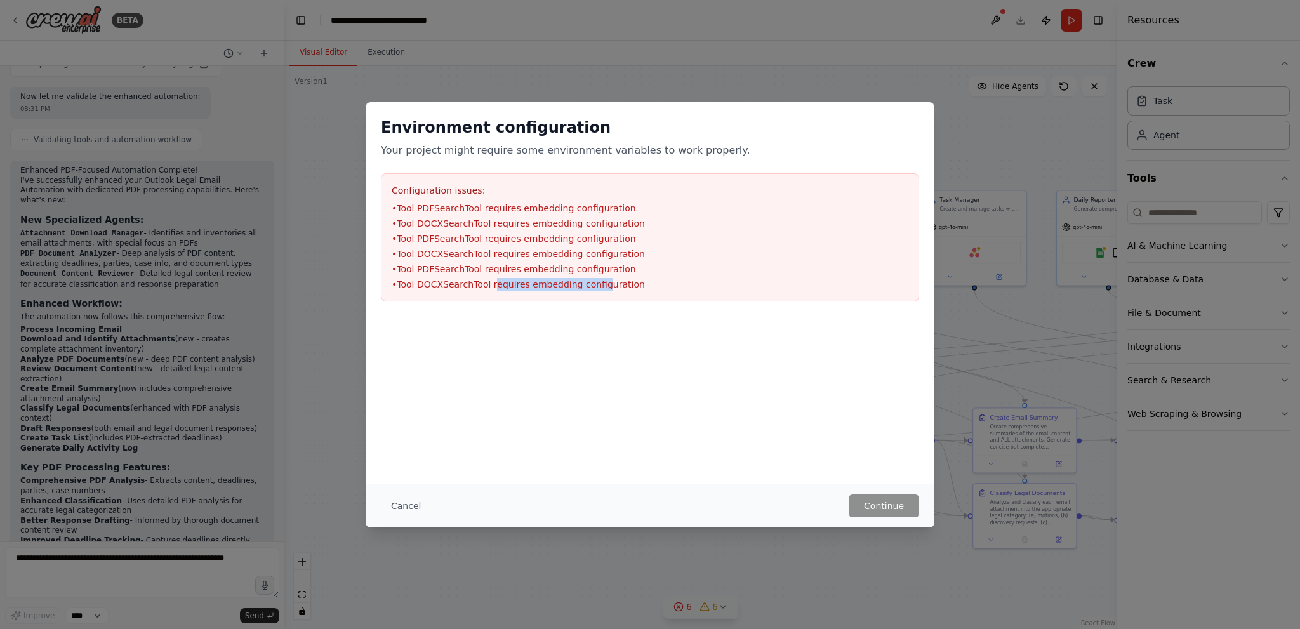
drag, startPoint x: 503, startPoint y: 300, endPoint x: 610, endPoint y: 286, distance: 106.9
click at [610, 286] on div "Configuration issues: • Tool PDFSearchTool requires embedding configuration • T…" at bounding box center [650, 237] width 538 height 128
drag, startPoint x: 677, startPoint y: 271, endPoint x: 710, endPoint y: 277, distance: 33.6
click at [697, 274] on li "• Tool PDFSearchTool requires embedding configuration" at bounding box center [650, 269] width 517 height 13
drag, startPoint x: 803, startPoint y: 290, endPoint x: 952, endPoint y: 370, distance: 168.7
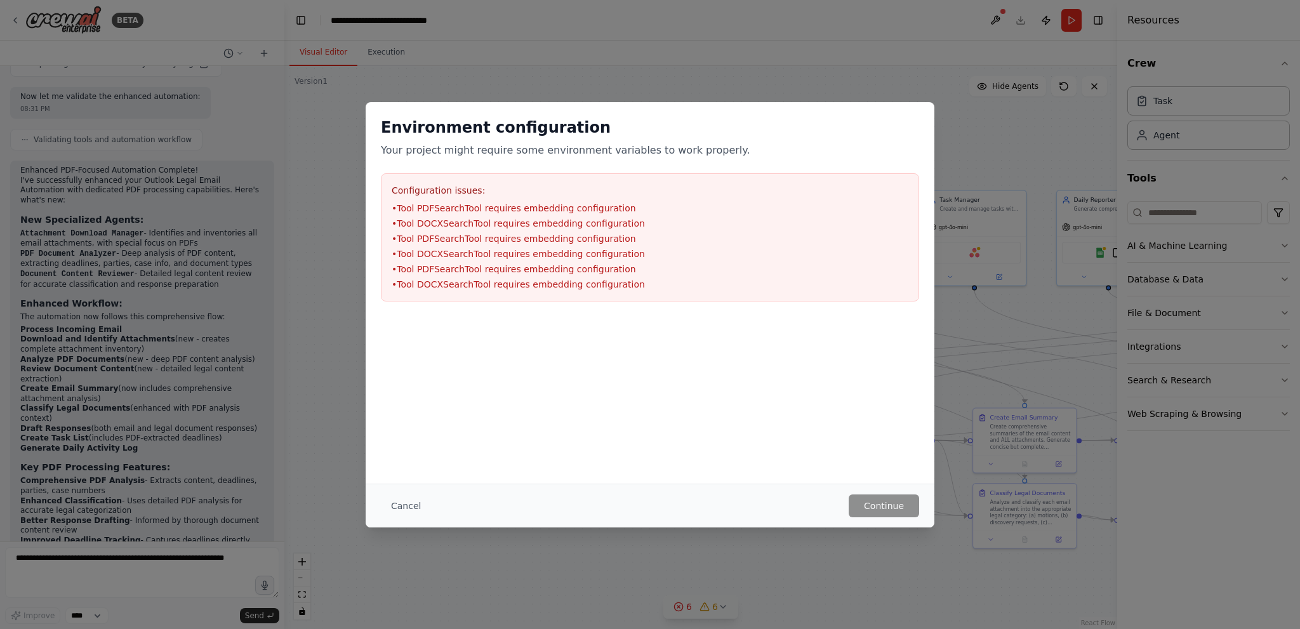
click at [820, 302] on div "Environment configuration Your project might require some environment variables…" at bounding box center [650, 209] width 569 height 215
drag, startPoint x: 740, startPoint y: 505, endPoint x: 366, endPoint y: 538, distance: 375.4
click at [368, 545] on div "Environment configuration Your project might require some environment variables…" at bounding box center [650, 314] width 1300 height 629
click at [408, 506] on button "Cancel" at bounding box center [406, 506] width 50 height 23
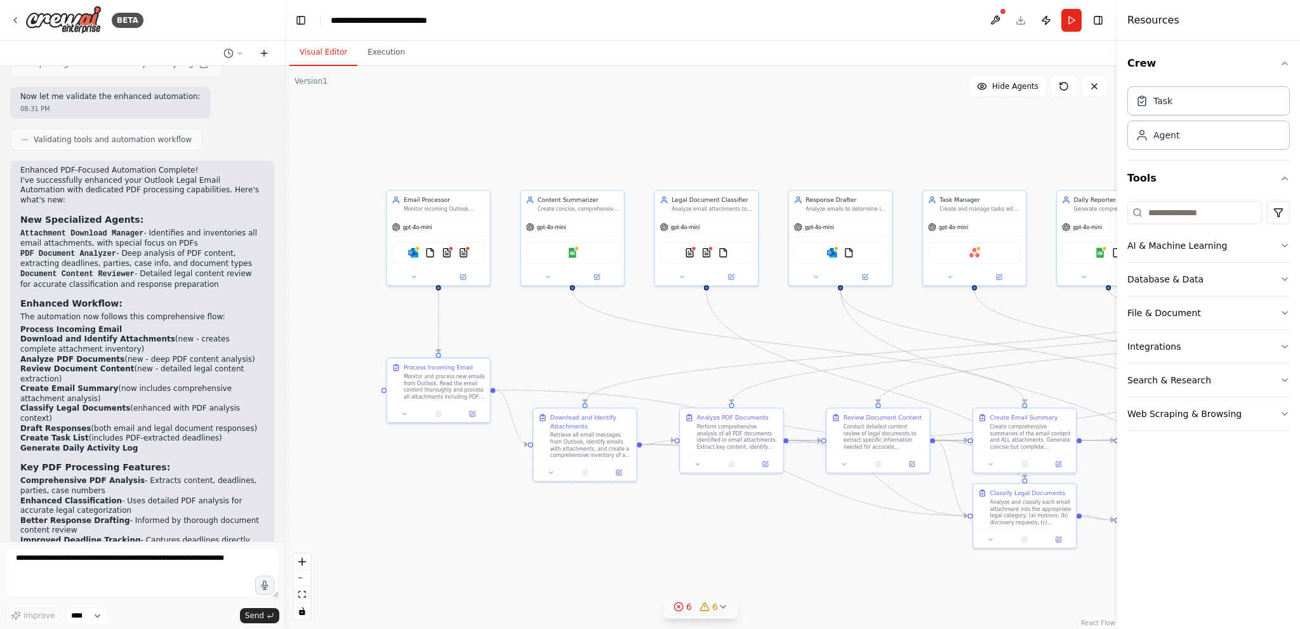
click at [258, 50] on button at bounding box center [264, 53] width 20 height 15
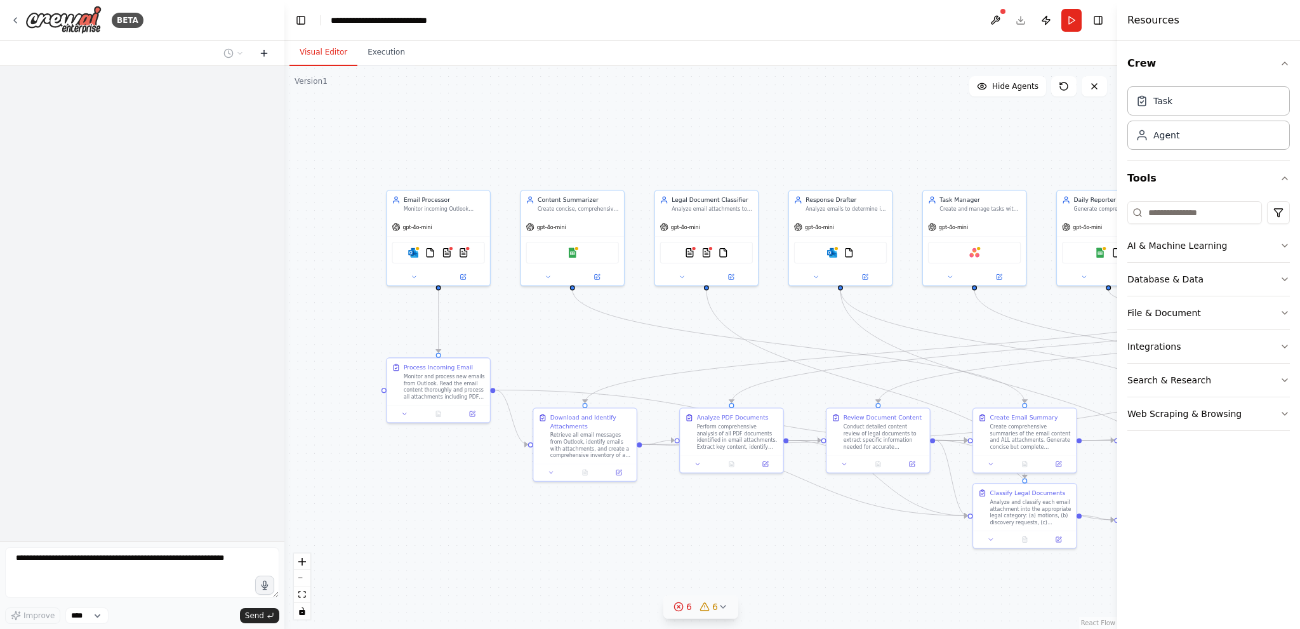
scroll to position [0, 0]
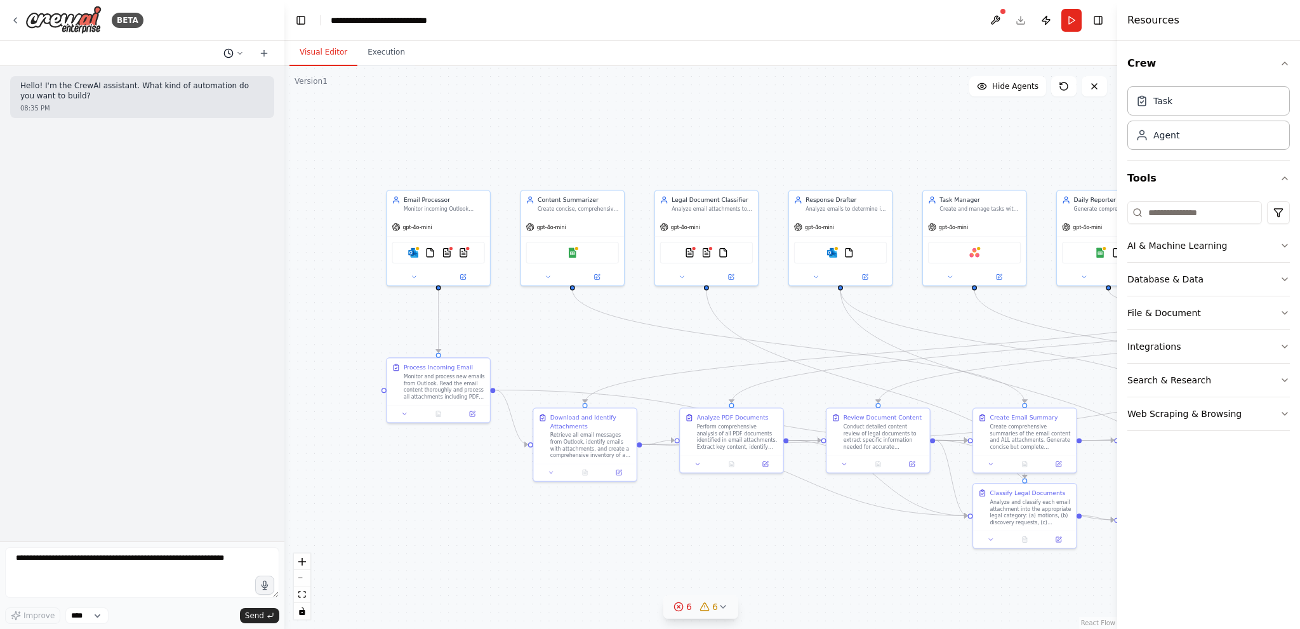
click at [237, 47] on button at bounding box center [233, 53] width 30 height 15
click at [300, 17] on button "Toggle Left Sidebar" at bounding box center [301, 20] width 18 height 18
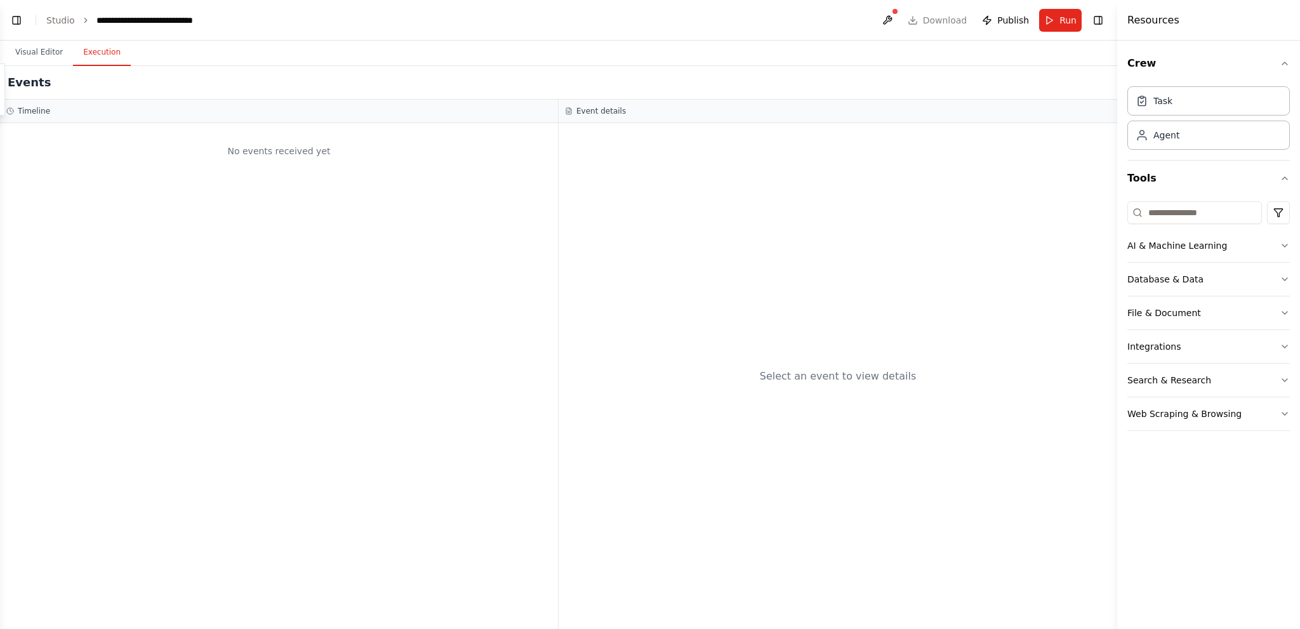
click at [103, 51] on button "Execution" at bounding box center [102, 52] width 58 height 27
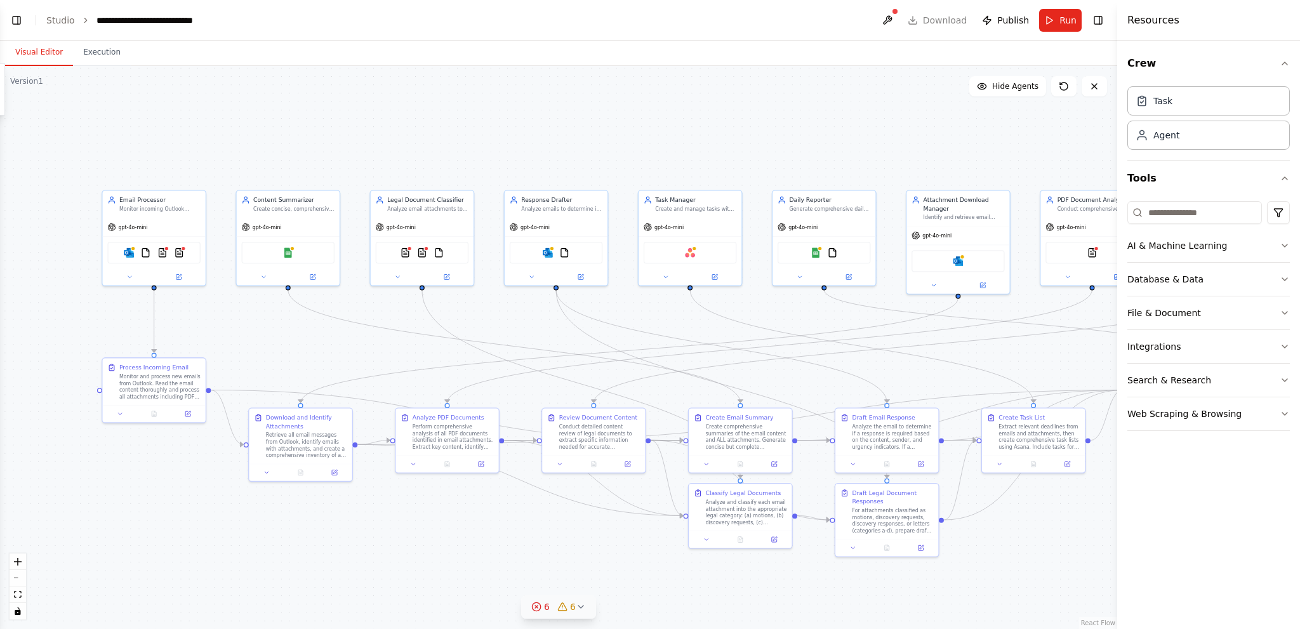
click at [47, 53] on button "Visual Editor" at bounding box center [39, 52] width 68 height 27
click at [1076, 15] on span "Run" at bounding box center [1068, 20] width 17 height 13
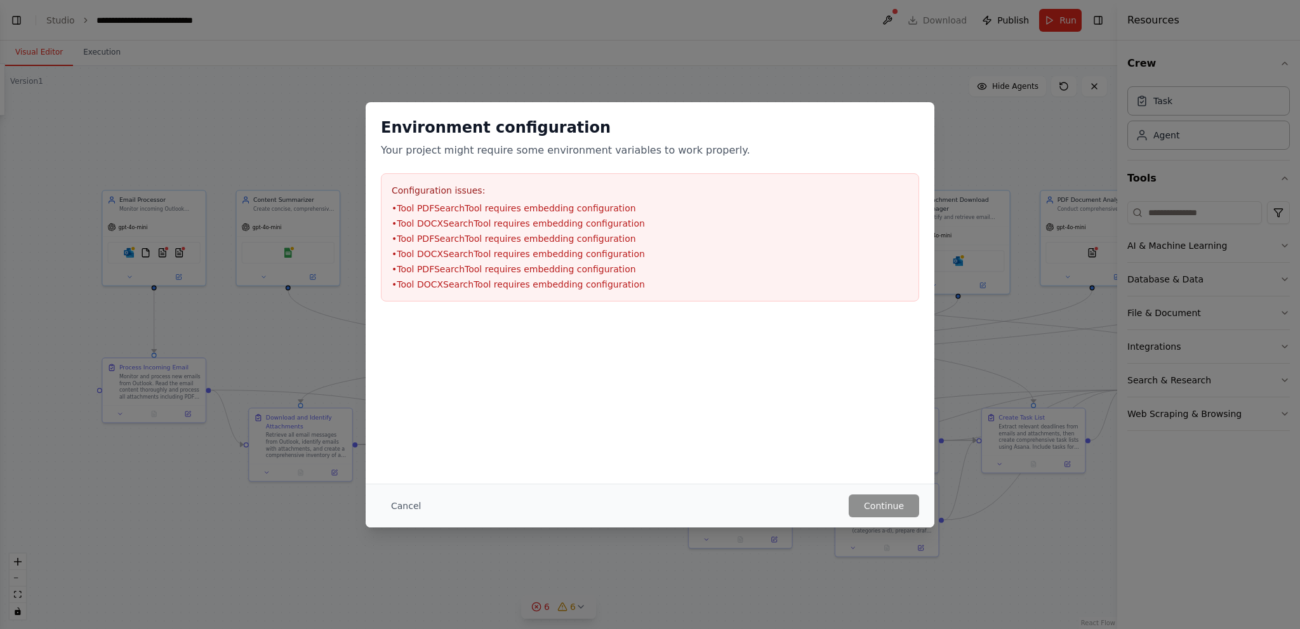
click at [491, 206] on li "• Tool PDFSearchTool requires embedding configuration" at bounding box center [650, 208] width 517 height 13
click at [574, 204] on li "• Tool PDFSearchTool requires embedding configuration" at bounding box center [650, 208] width 517 height 13
click at [406, 507] on button "Cancel" at bounding box center [406, 506] width 50 height 23
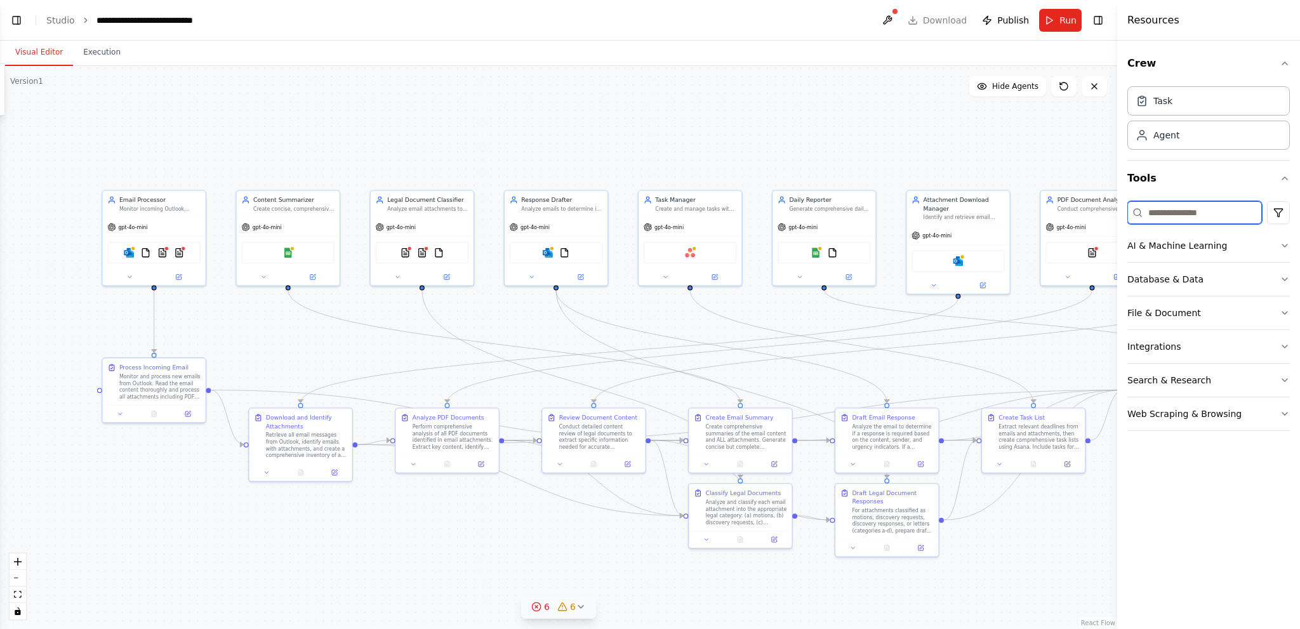
click at [1171, 211] on input at bounding box center [1195, 212] width 135 height 23
type input "***"
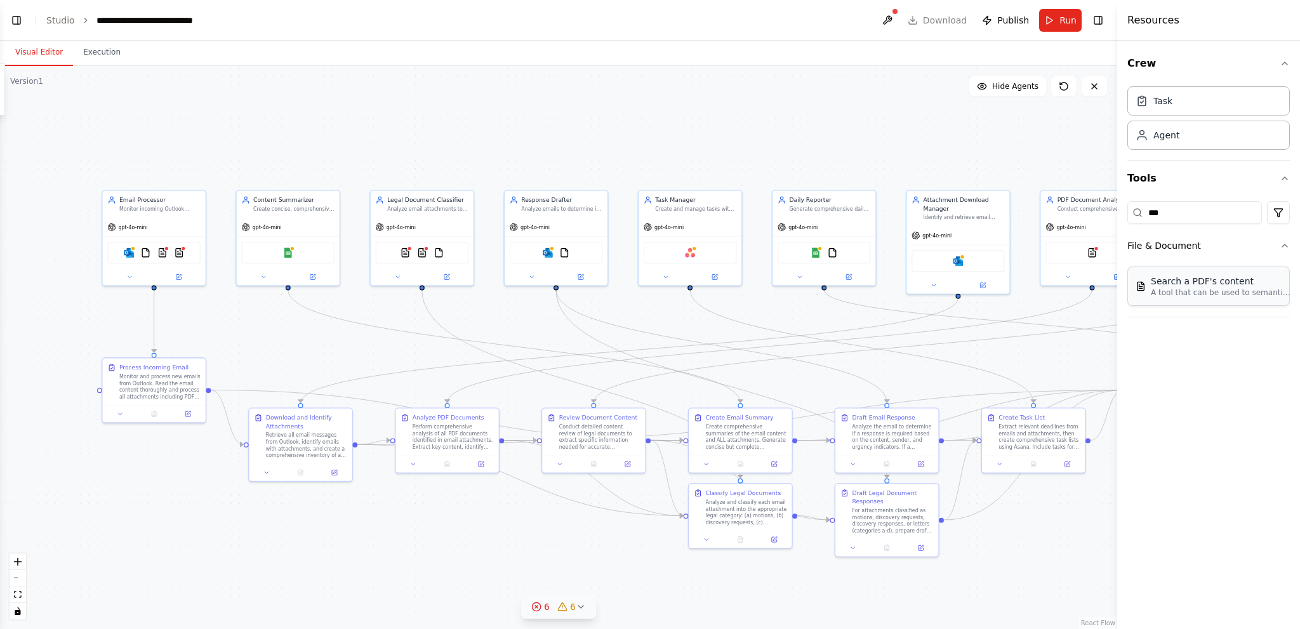
click at [1169, 281] on div "Search a PDF's content" at bounding box center [1221, 281] width 140 height 13
click at [1173, 292] on p "A tool that can be used to semantic search a query from a PDF's content." at bounding box center [1221, 293] width 140 height 10
click at [1175, 249] on button "File & Document" at bounding box center [1209, 245] width 163 height 33
click at [1179, 315] on div "Search a PDF's content A tool that can be used to semantic search a query from …" at bounding box center [1209, 289] width 163 height 55
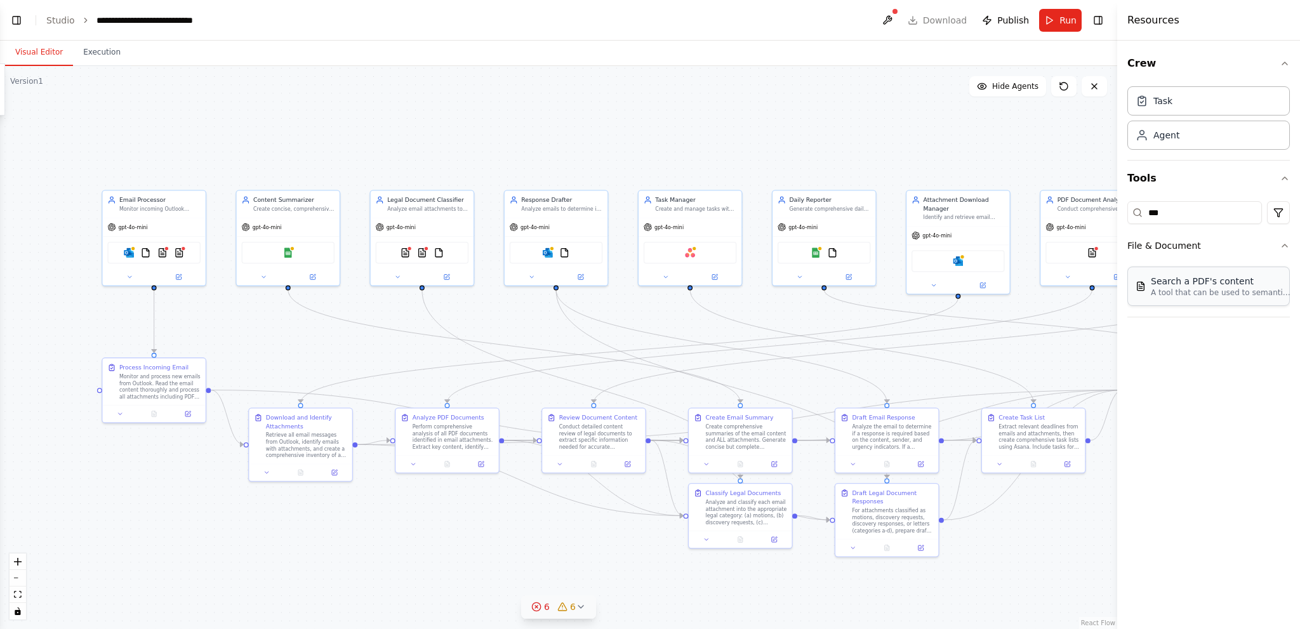
click at [1179, 291] on p "A tool that can be used to semantic search a query from a PDF's content." at bounding box center [1221, 293] width 140 height 10
click at [98, 50] on button "Execution" at bounding box center [102, 52] width 58 height 27
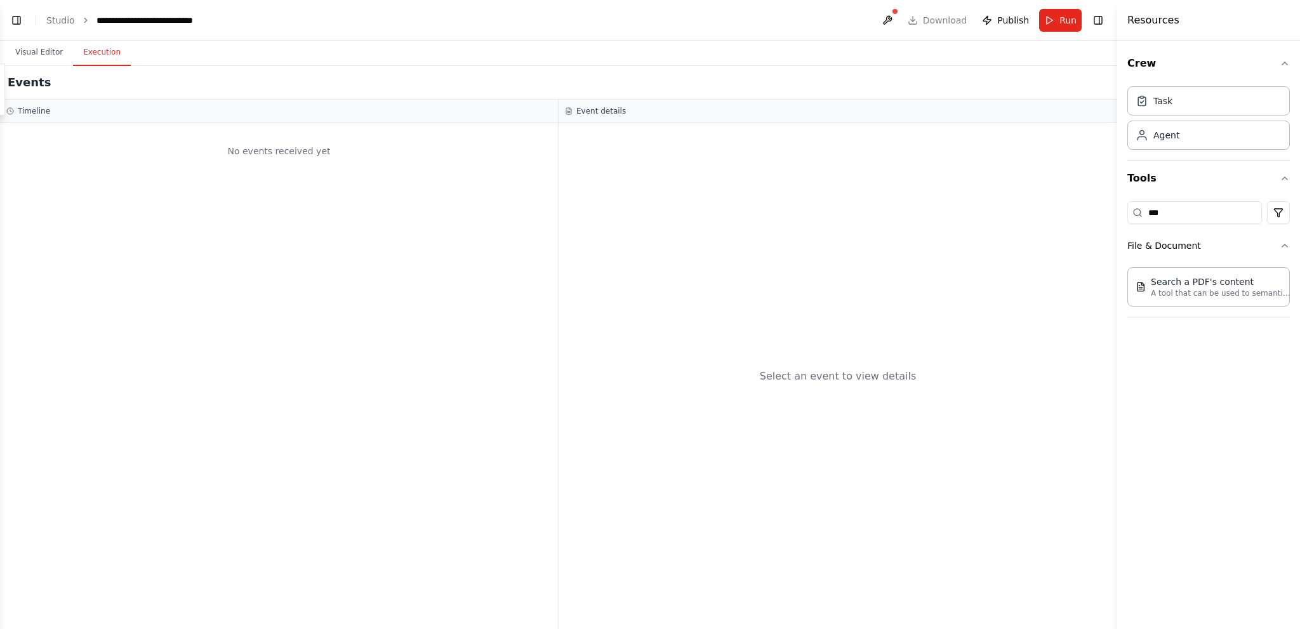
click at [70, 10] on header "**********" at bounding box center [558, 20] width 1117 height 41
click at [56, 22] on link "Studio" at bounding box center [60, 20] width 29 height 10
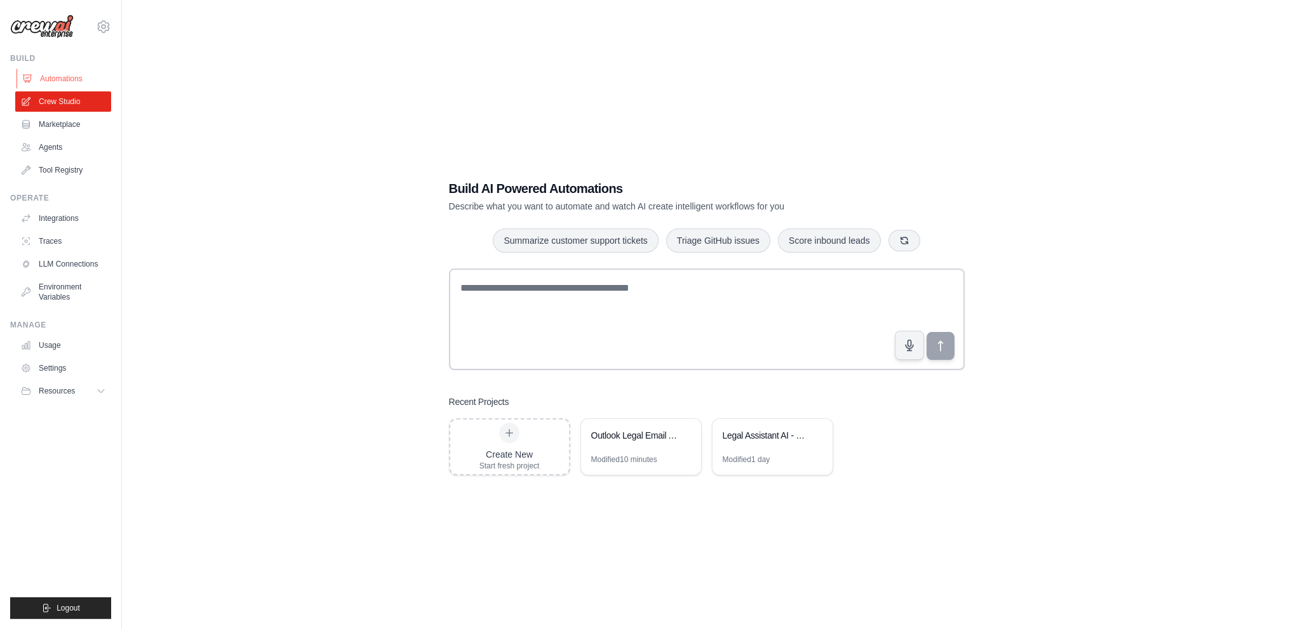
click at [71, 72] on link "Automations" at bounding box center [65, 79] width 96 height 20
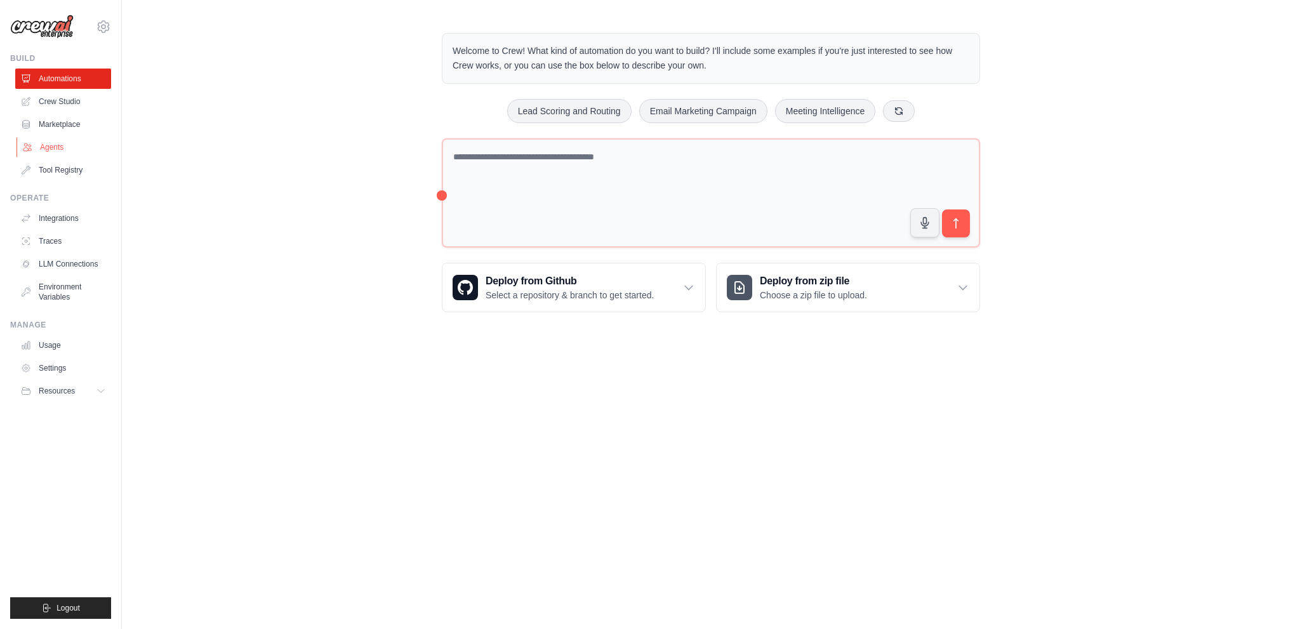
click at [72, 152] on link "Agents" at bounding box center [65, 147] width 96 height 20
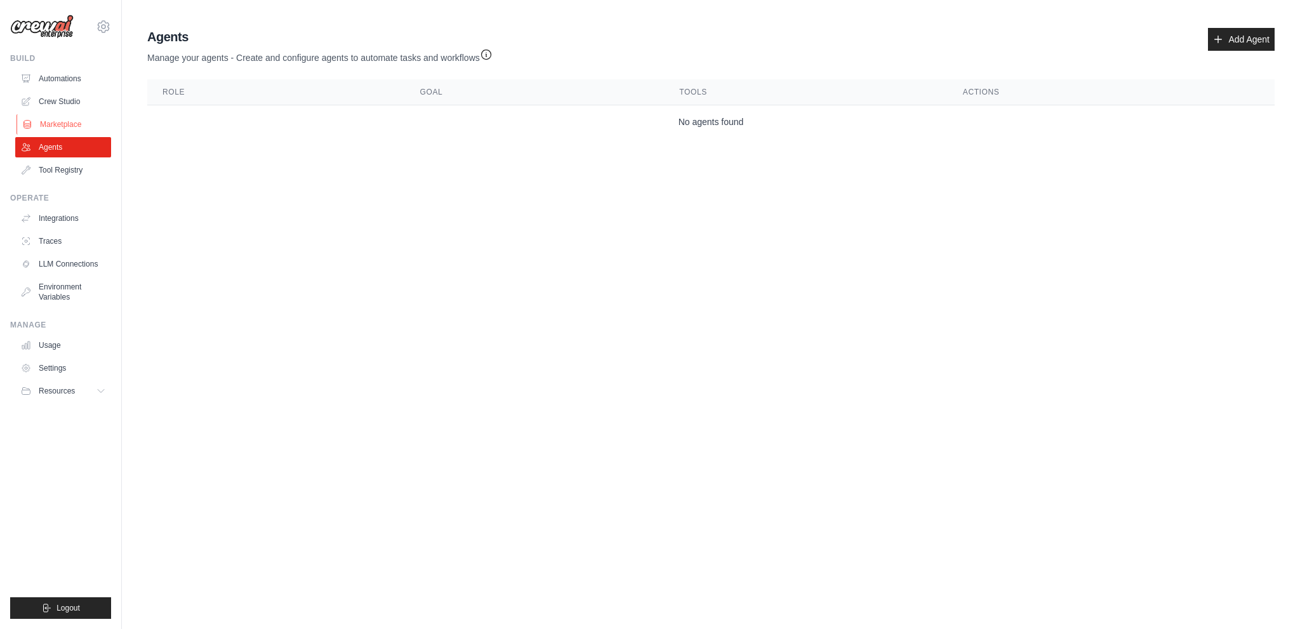
click at [46, 114] on link "Marketplace" at bounding box center [65, 124] width 96 height 20
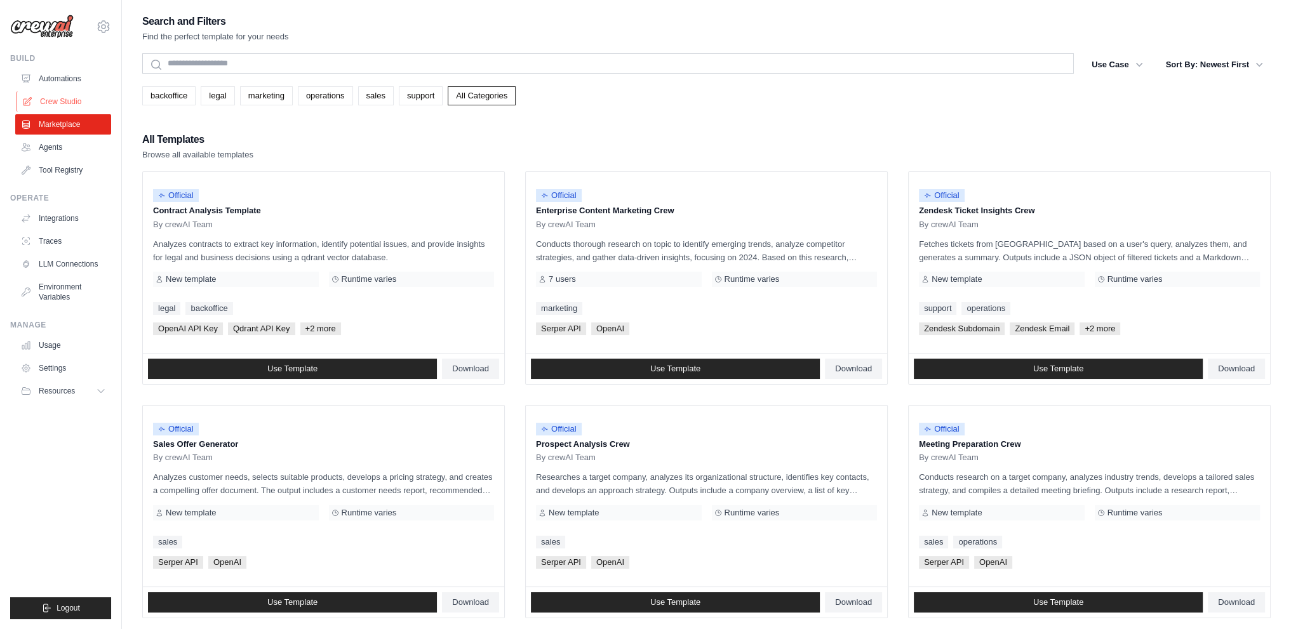
click at [60, 100] on link "Crew Studio" at bounding box center [65, 101] width 96 height 20
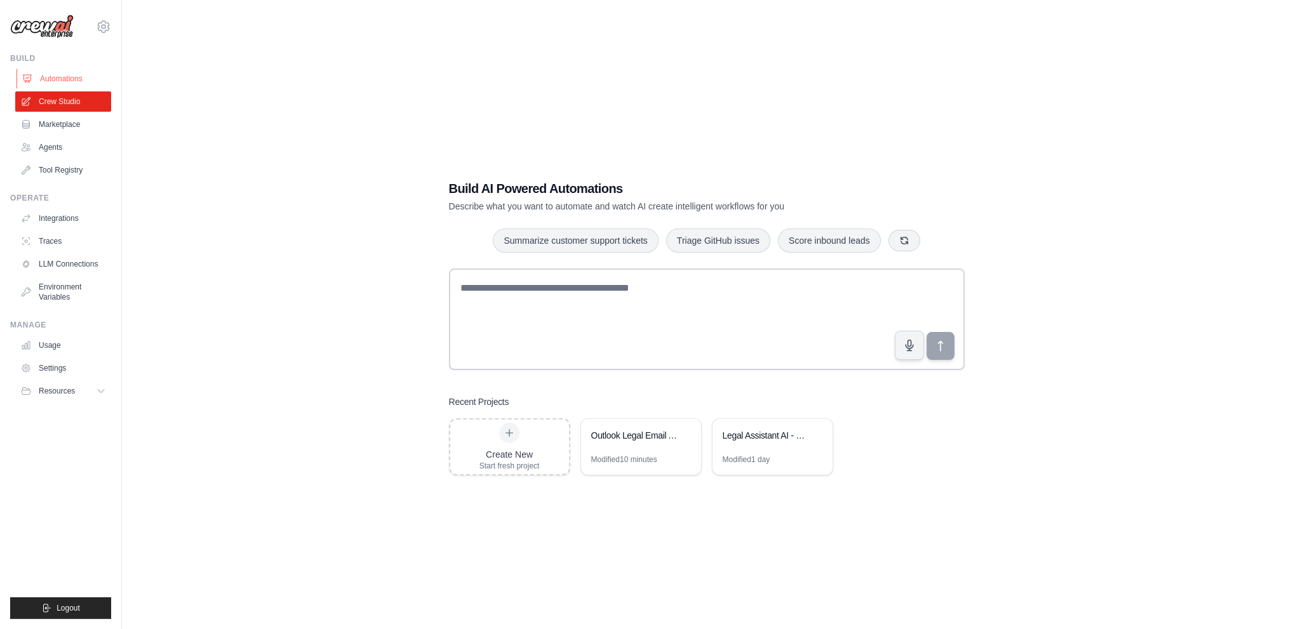
click at [69, 78] on link "Automations" at bounding box center [65, 79] width 96 height 20
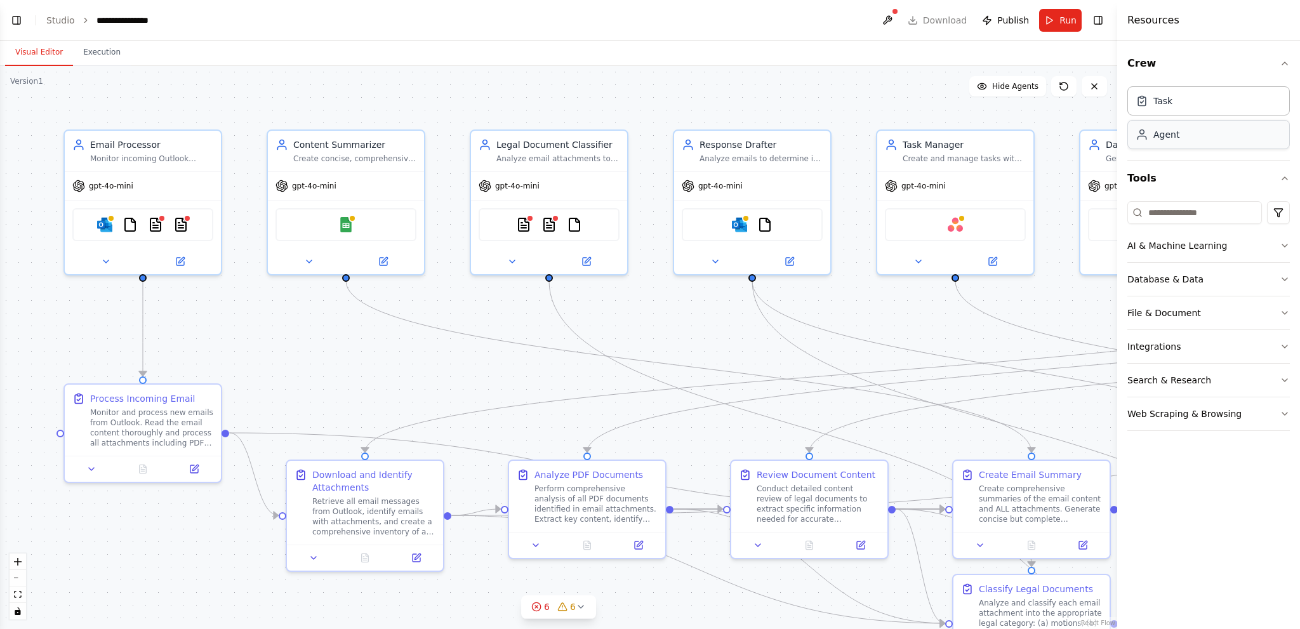
click at [1244, 140] on div "Agent" at bounding box center [1209, 134] width 163 height 29
click at [1163, 139] on div "Agent" at bounding box center [1167, 134] width 26 height 13
click at [1163, 99] on div "Task" at bounding box center [1163, 100] width 19 height 13
click at [957, 22] on header "**********" at bounding box center [558, 20] width 1117 height 41
click at [898, 18] on button at bounding box center [887, 20] width 20 height 23
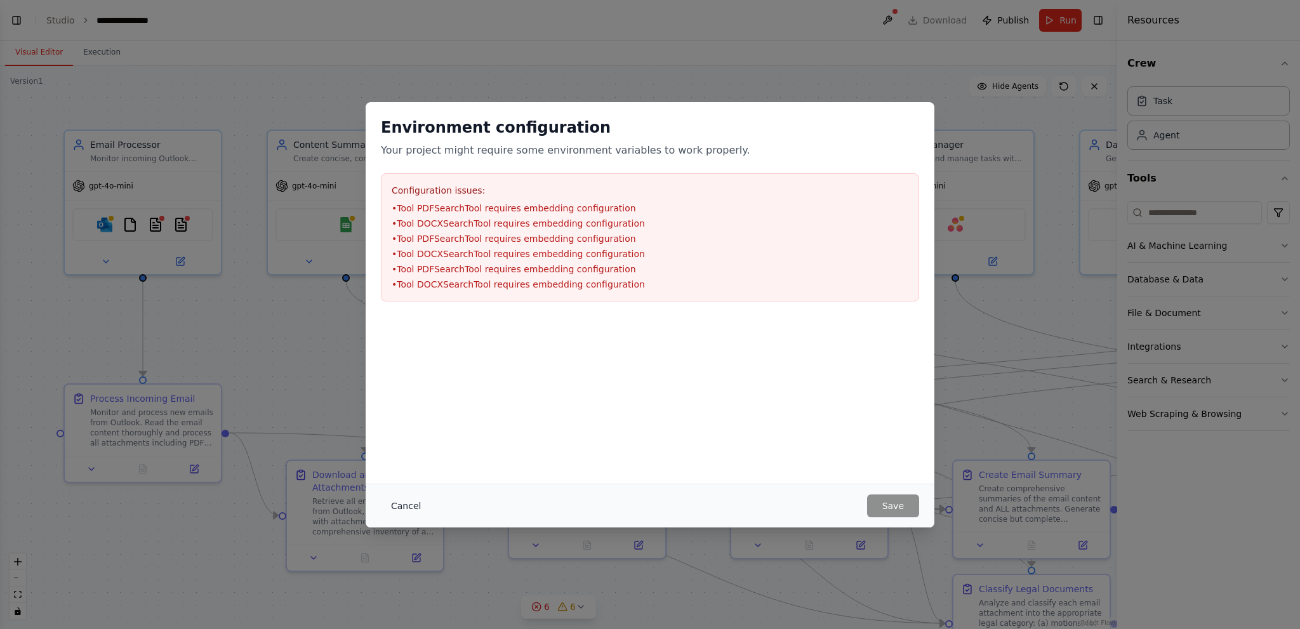
click at [414, 502] on button "Cancel" at bounding box center [406, 506] width 50 height 23
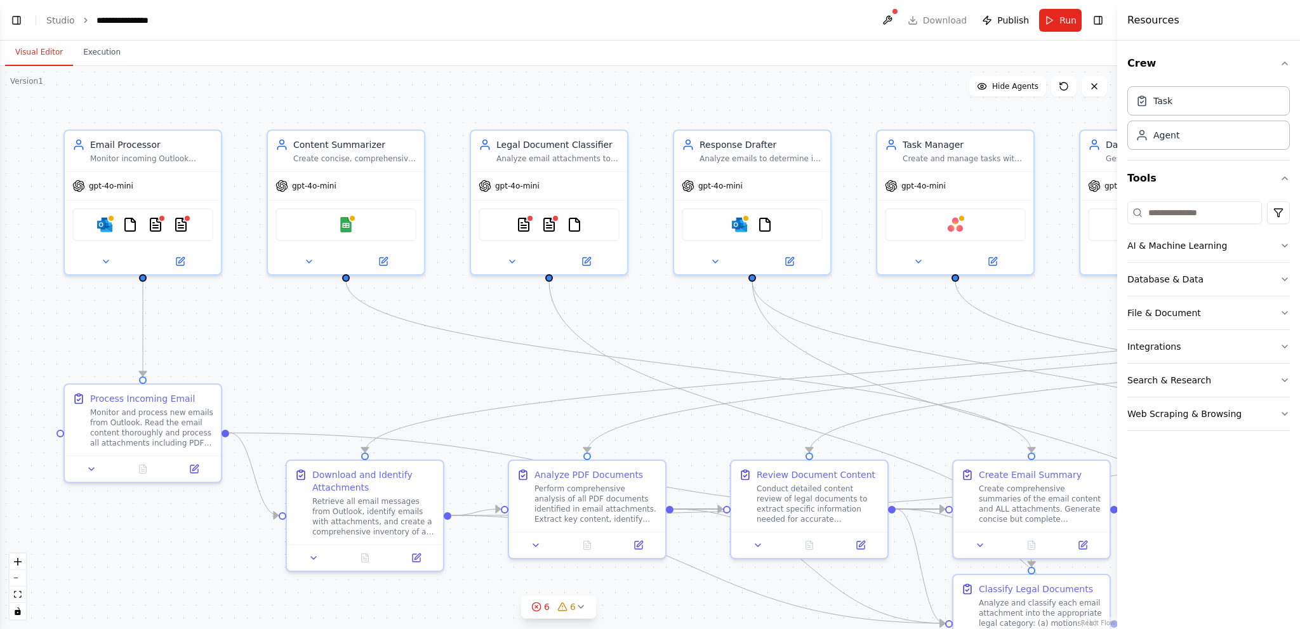
click at [570, 619] on div ".deletable-edge-delete-btn { width: 20px; height: 20px; border: 0px solid #ffff…" at bounding box center [558, 347] width 1117 height 563
click at [576, 608] on icon at bounding box center [581, 607] width 10 height 10
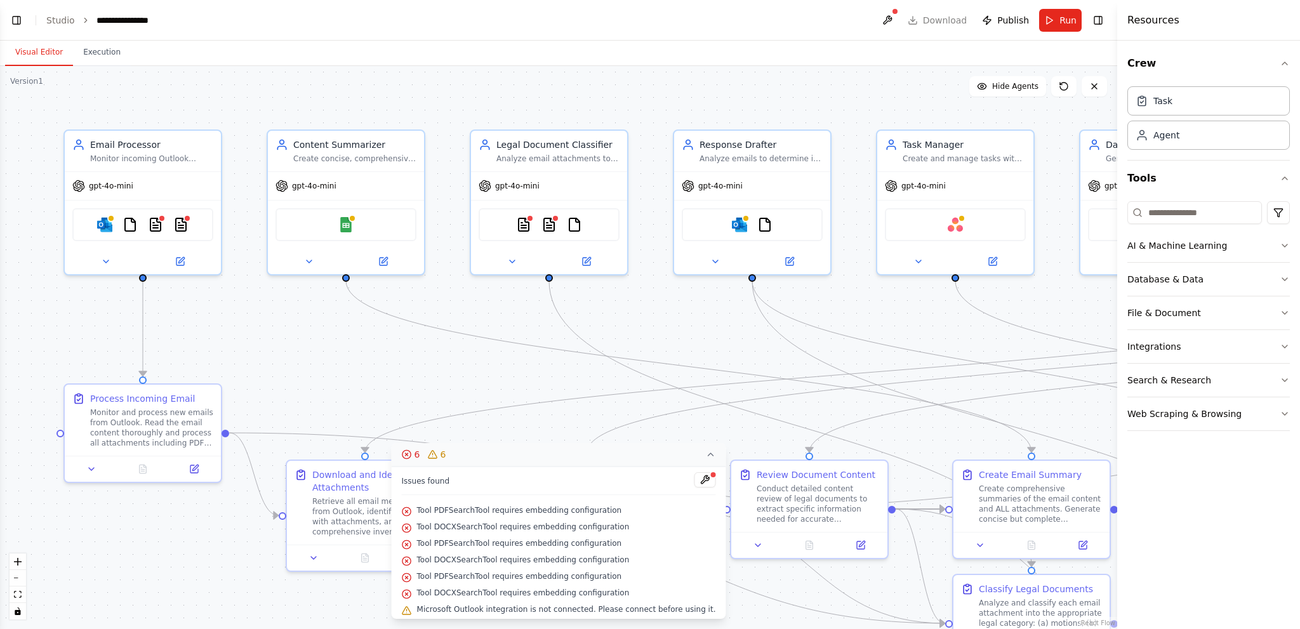
click at [694, 479] on button at bounding box center [705, 479] width 22 height 15
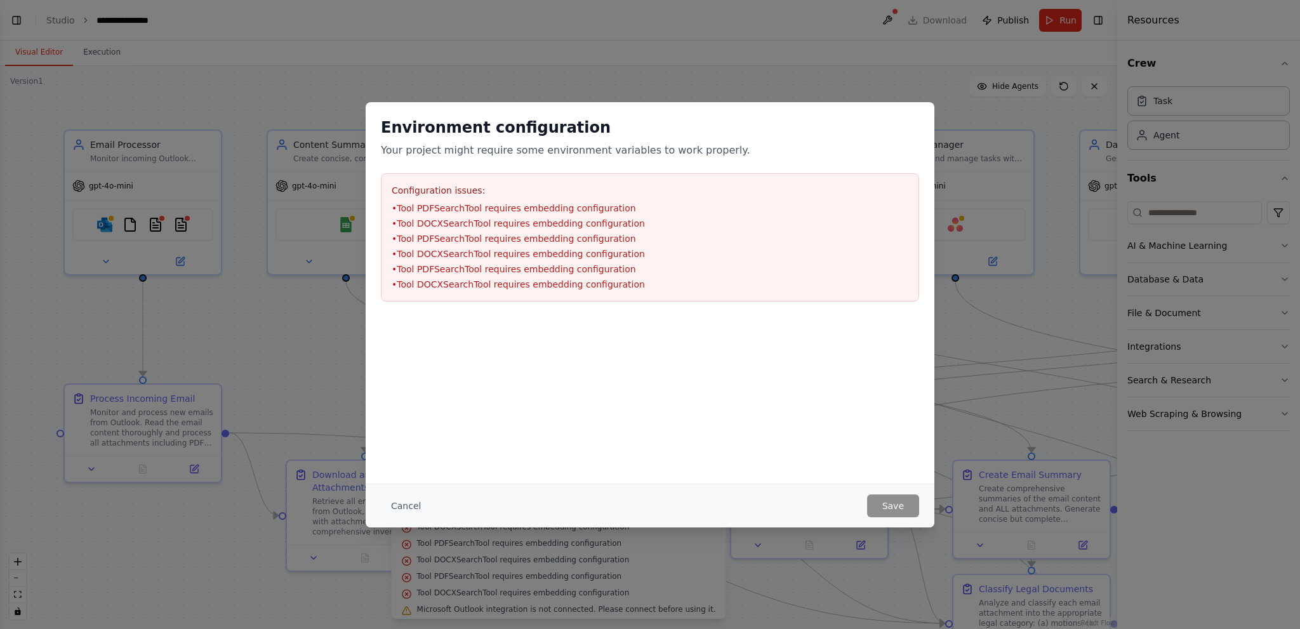
click at [450, 208] on li "• Tool PDFSearchTool requires embedding configuration" at bounding box center [650, 208] width 517 height 13
click at [409, 507] on button "Cancel" at bounding box center [406, 506] width 50 height 23
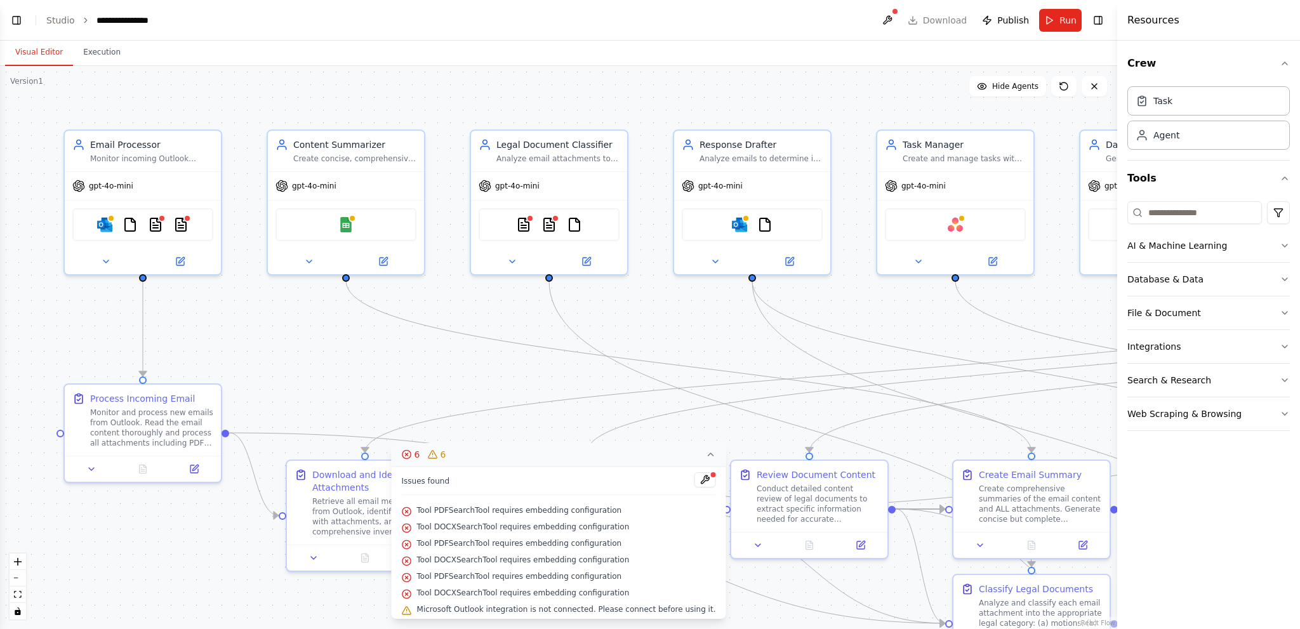
click at [1167, 25] on h4 "Resources" at bounding box center [1154, 20] width 52 height 15
click at [1159, 17] on h4 "Resources" at bounding box center [1154, 20] width 52 height 15
click at [1128, 17] on h4 "Resources" at bounding box center [1154, 20] width 52 height 15
click at [1144, 19] on h4 "Resources" at bounding box center [1154, 20] width 52 height 15
click at [1145, 63] on button "Crew" at bounding box center [1209, 64] width 163 height 36
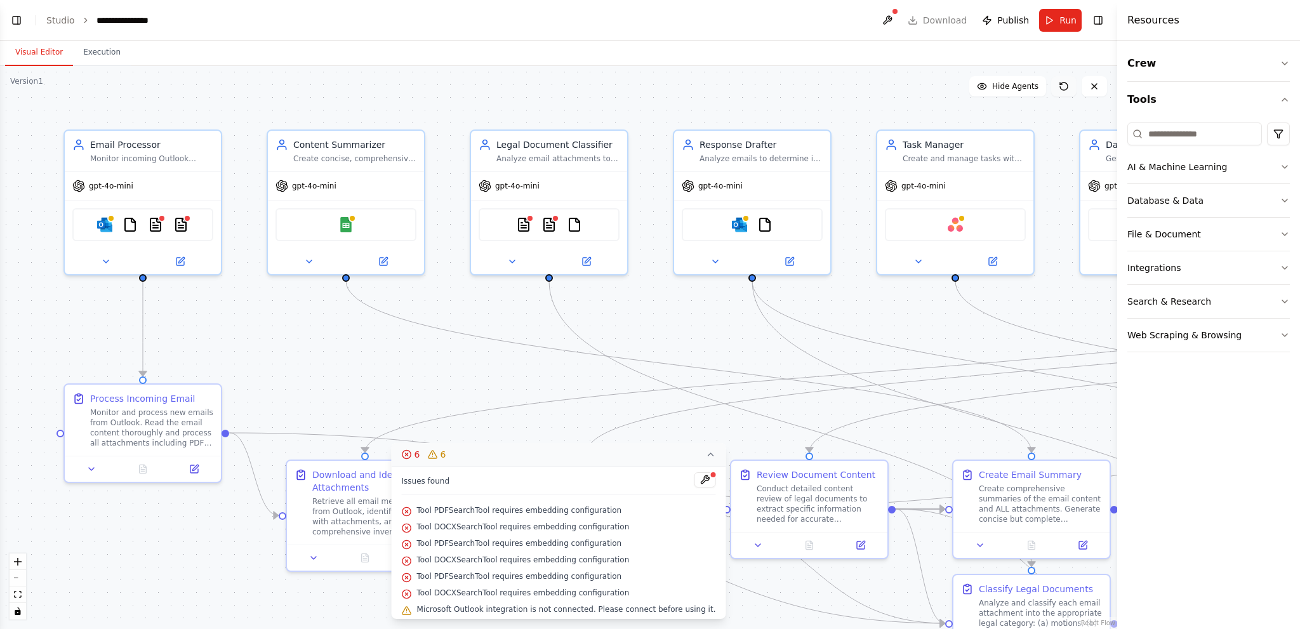
click at [1066, 81] on icon at bounding box center [1064, 86] width 10 height 10
click at [896, 9] on button at bounding box center [887, 20] width 20 height 23
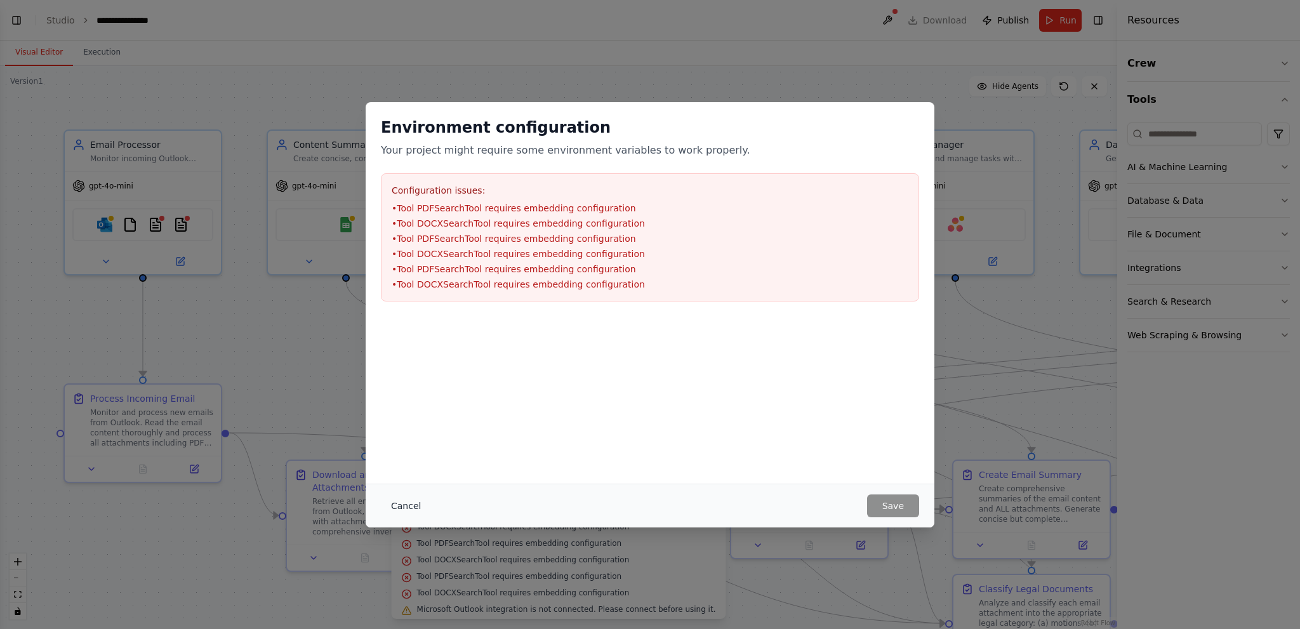
click at [420, 505] on button "Cancel" at bounding box center [406, 506] width 50 height 23
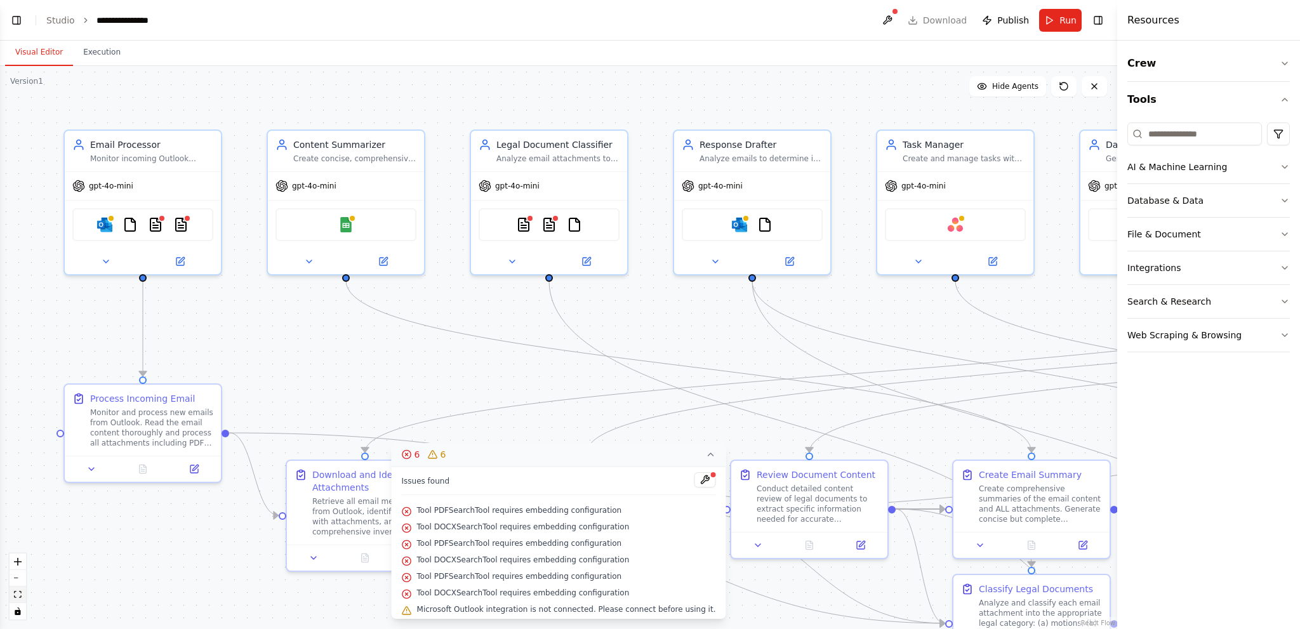
click at [19, 594] on icon "fit view" at bounding box center [18, 594] width 8 height 7
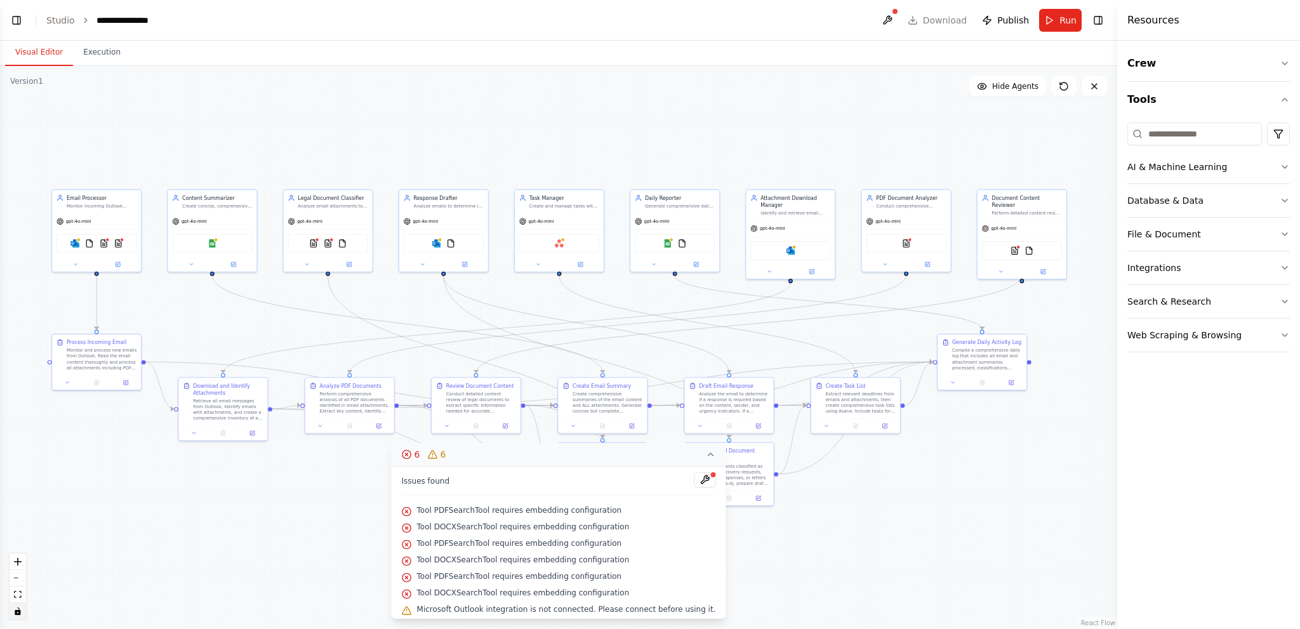
click at [18, 611] on icon "toggle interactivity" at bounding box center [18, 612] width 6 height 8
click at [15, 561] on icon "zoom in" at bounding box center [18, 562] width 8 height 8
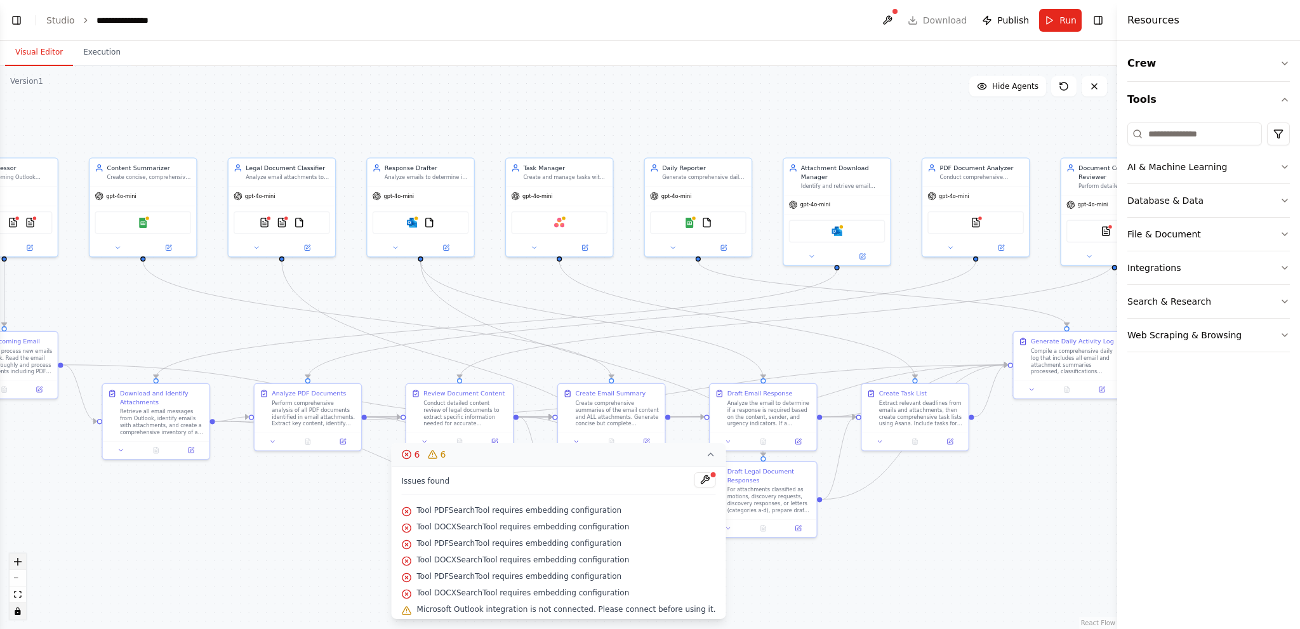
click at [15, 561] on icon "zoom in" at bounding box center [18, 562] width 8 height 8
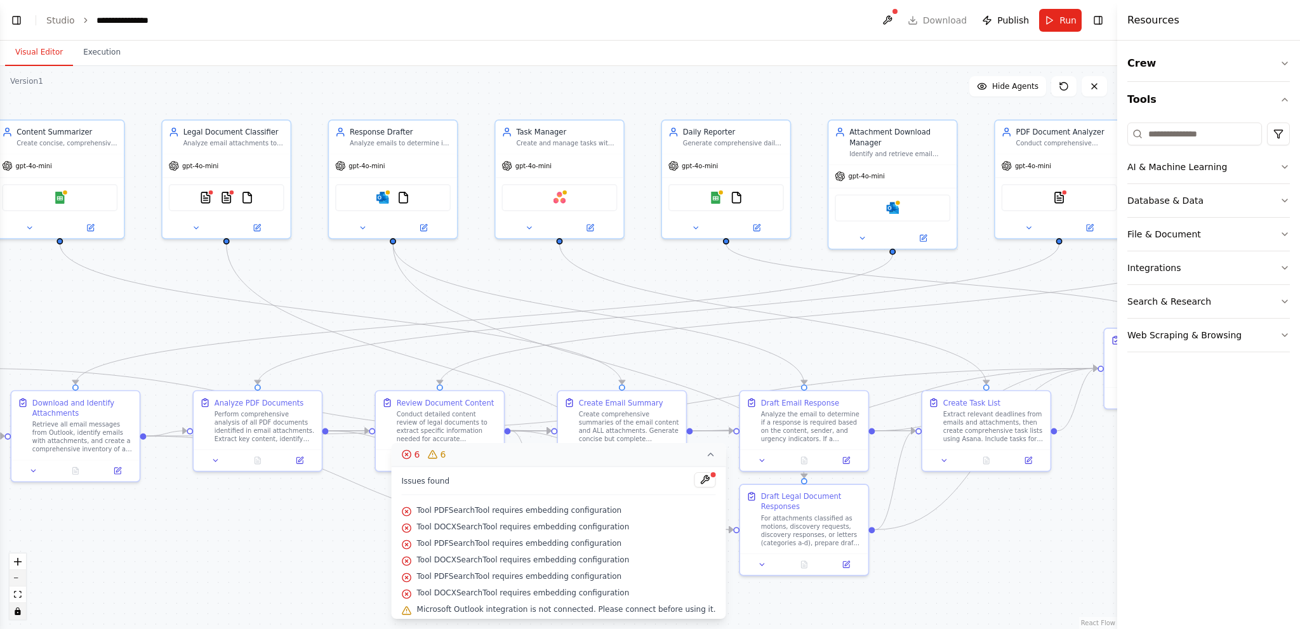
click at [17, 573] on button "zoom out" at bounding box center [18, 578] width 17 height 17
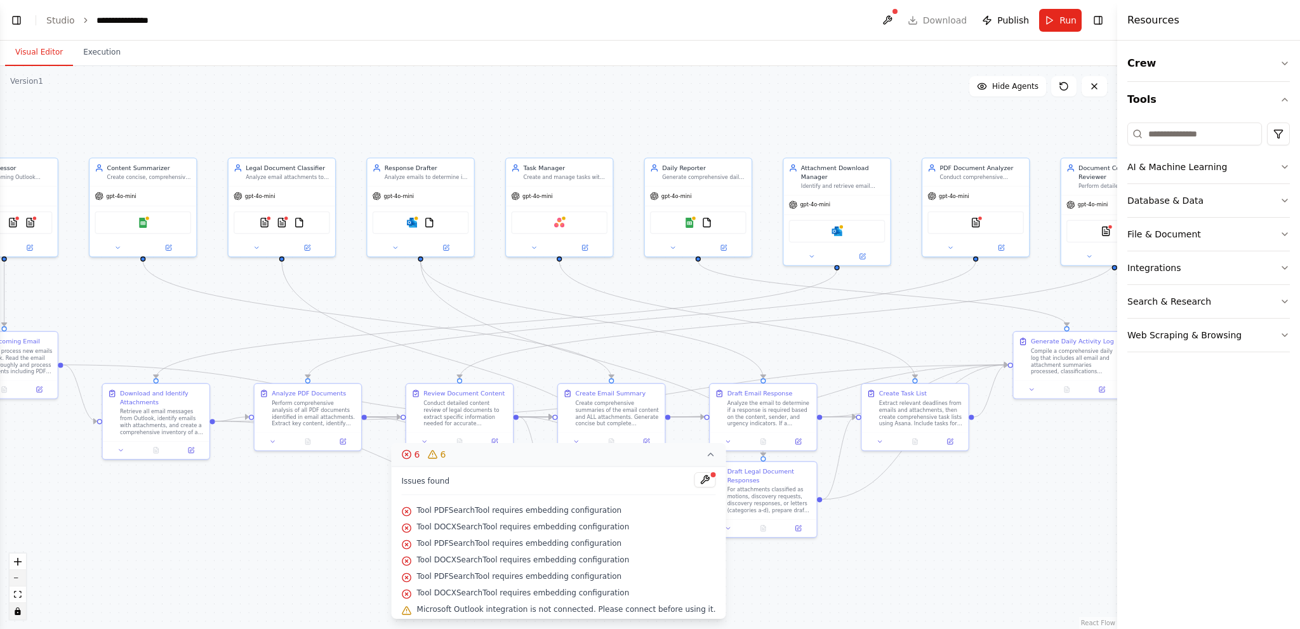
click at [18, 573] on button "zoom out" at bounding box center [18, 578] width 17 height 17
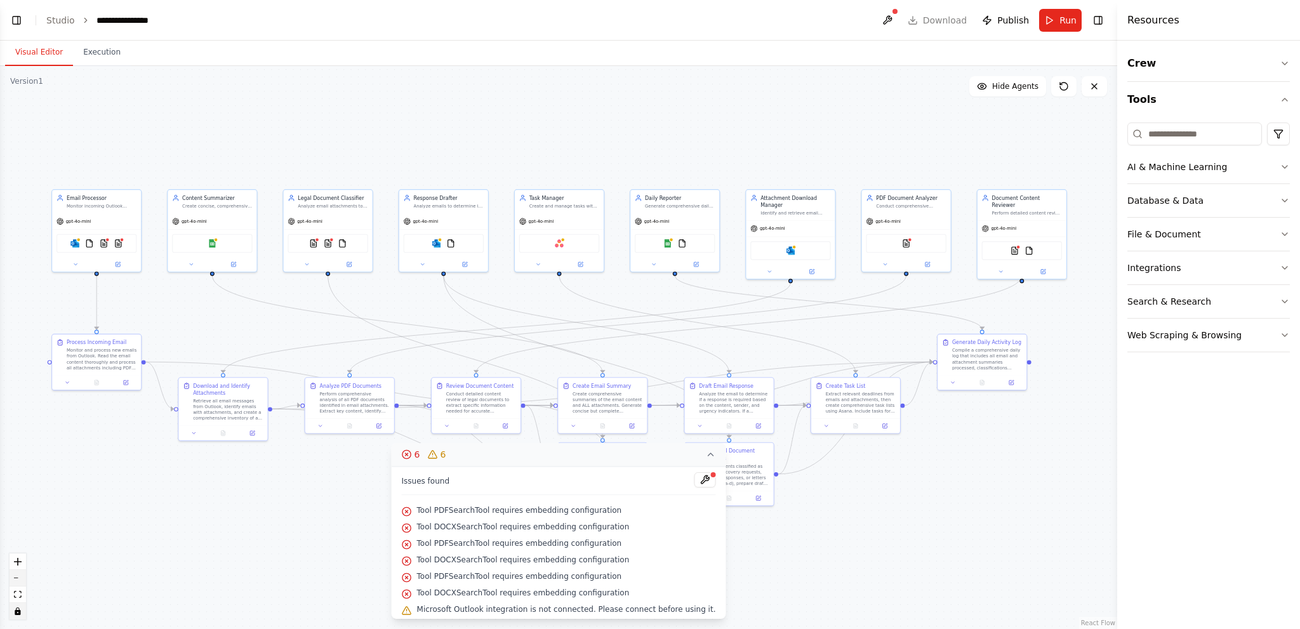
click at [18, 573] on button "zoom out" at bounding box center [18, 578] width 17 height 17
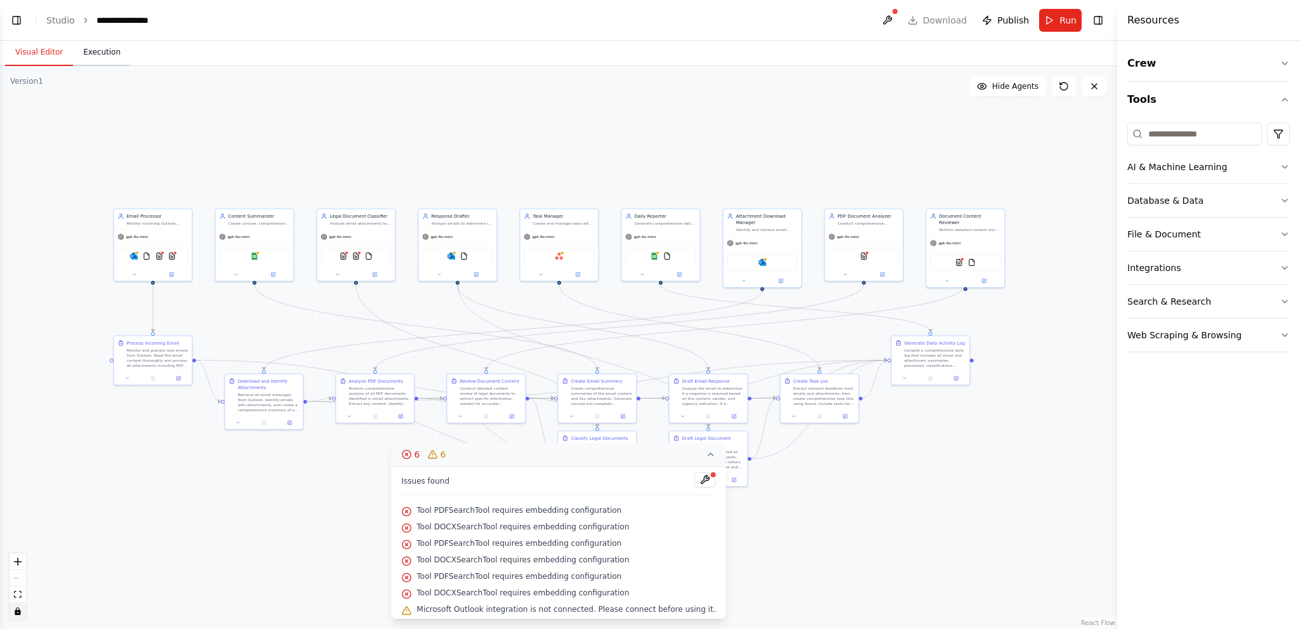
click at [94, 45] on button "Execution" at bounding box center [102, 52] width 58 height 27
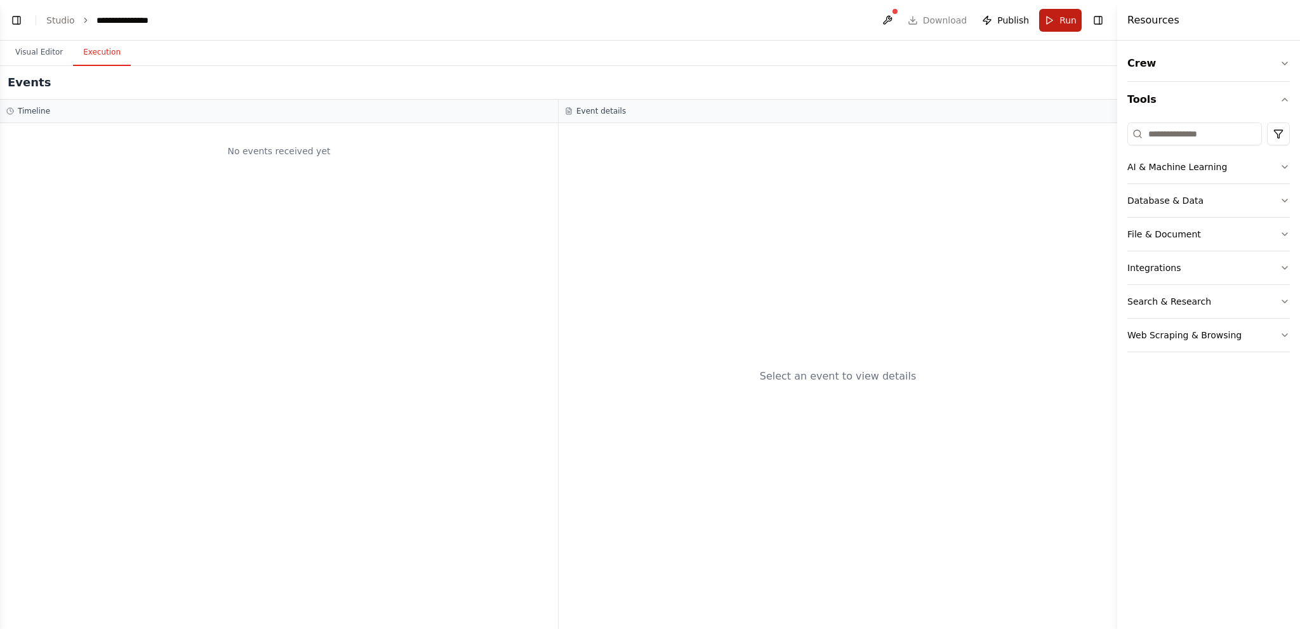
click at [1072, 22] on span "Run" at bounding box center [1068, 20] width 17 height 13
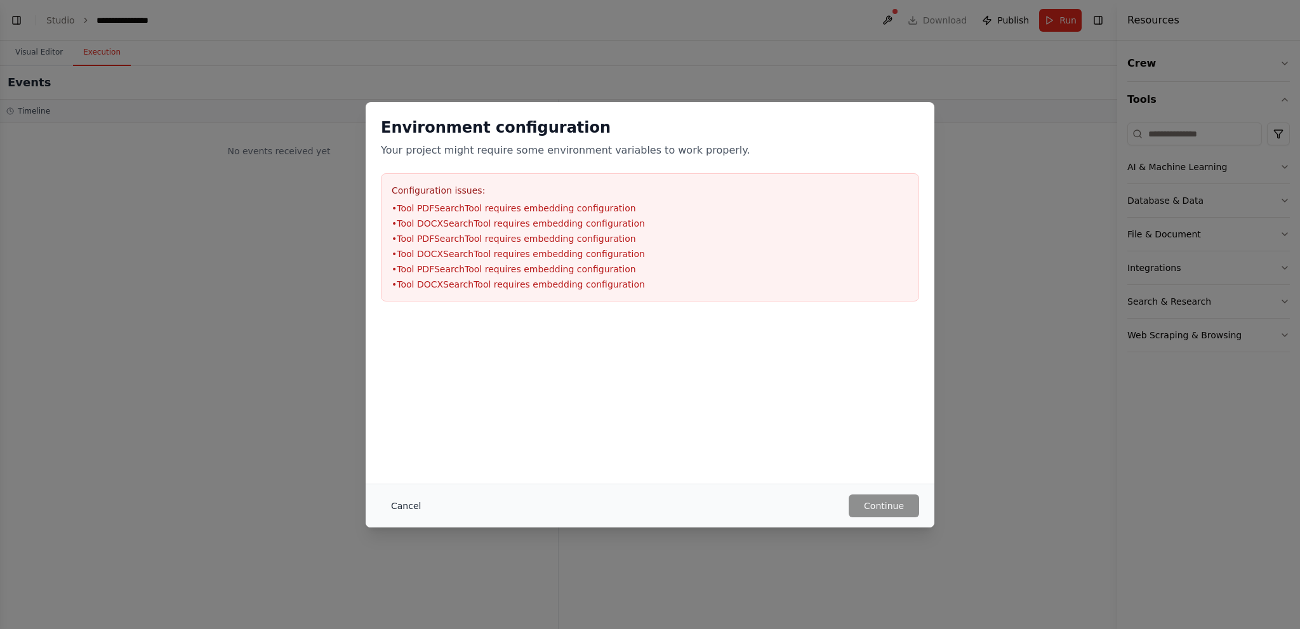
click at [407, 502] on button "Cancel" at bounding box center [406, 506] width 50 height 23
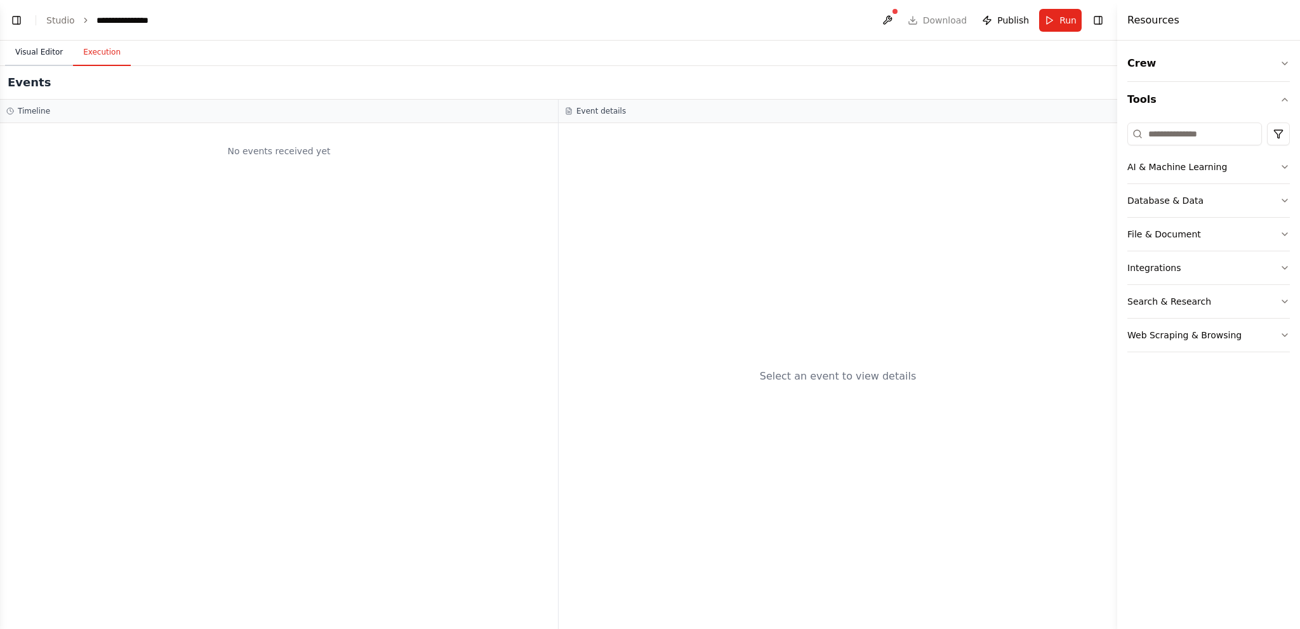
click at [28, 46] on button "Visual Editor" at bounding box center [39, 52] width 68 height 27
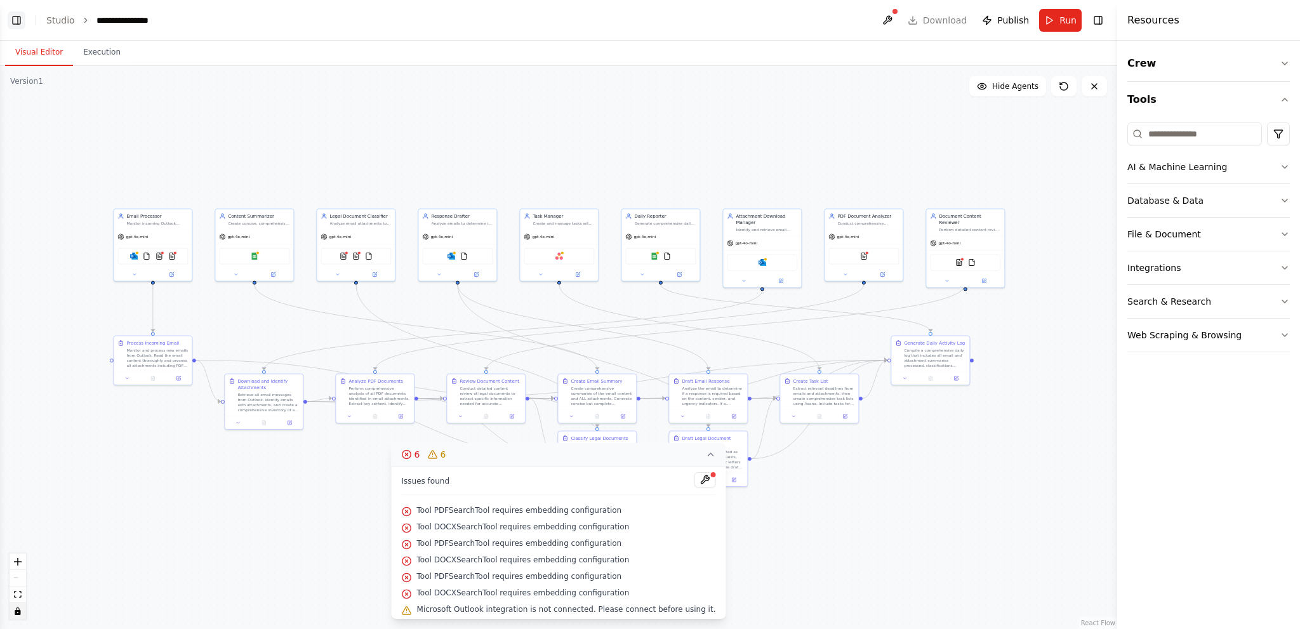
click at [20, 29] on button "Toggle Left Sidebar" at bounding box center [17, 20] width 18 height 18
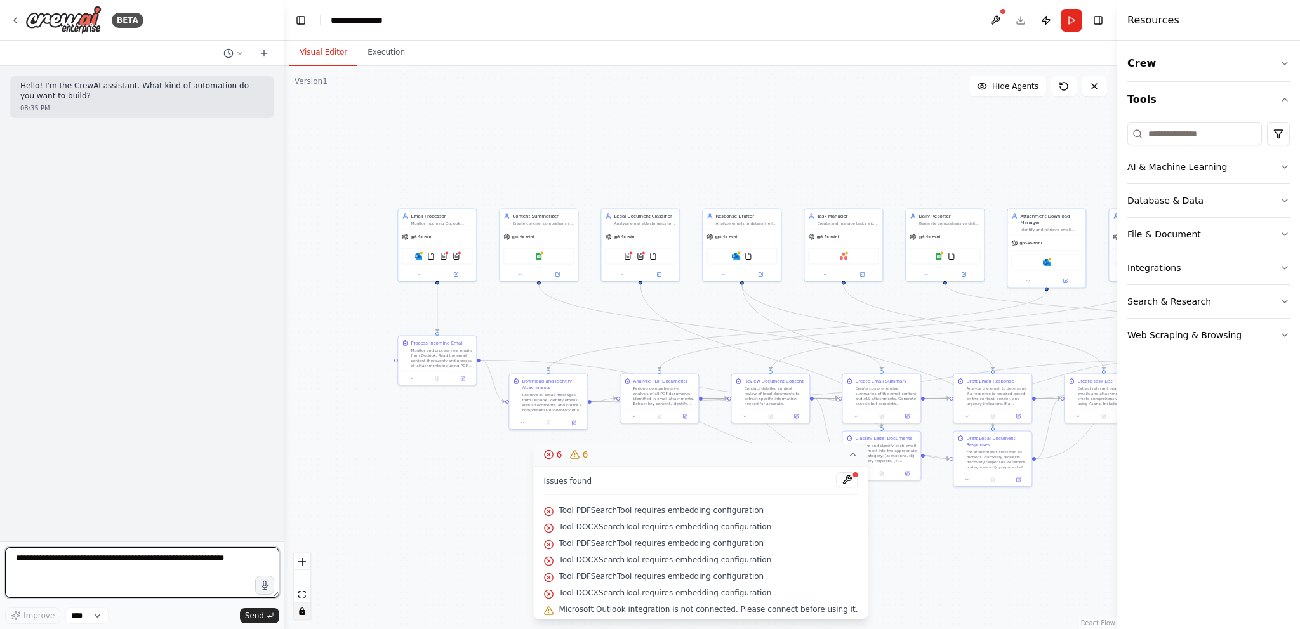
click at [84, 568] on textarea at bounding box center [142, 572] width 274 height 51
type textarea "**********"
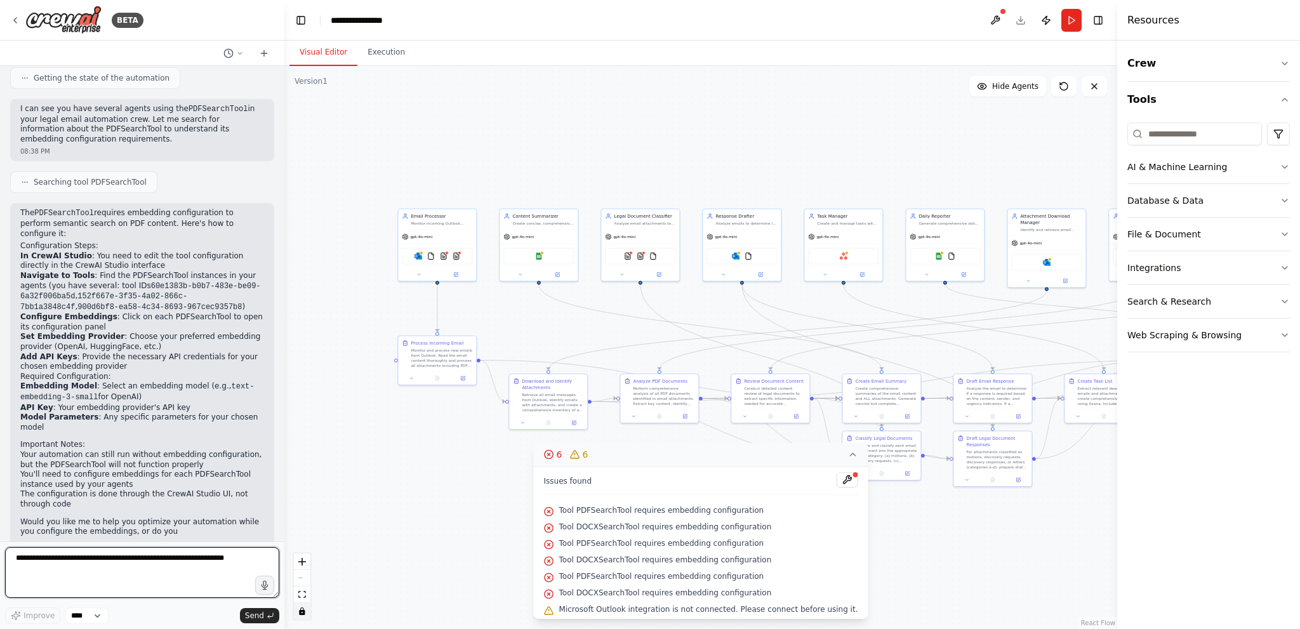
scroll to position [188, 0]
